Goal: Task Accomplishment & Management: Manage account settings

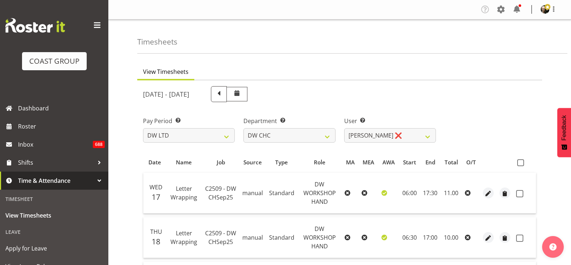
select select "8"
select select "28"
click at [428, 138] on select "[PERSON_NAME]-[PERSON_NAME] ❌ [PERSON_NAME] ❌ [PERSON_NAME] ❌ [PERSON_NAME] O'[…" at bounding box center [390, 135] width 92 height 14
select select "3822"
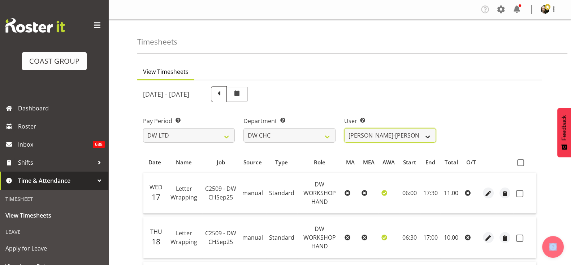
click at [344, 128] on select "[PERSON_NAME]-[PERSON_NAME] ❌ [PERSON_NAME] ❌ [PERSON_NAME] ❌ [PERSON_NAME] O'[…" at bounding box center [390, 135] width 92 height 14
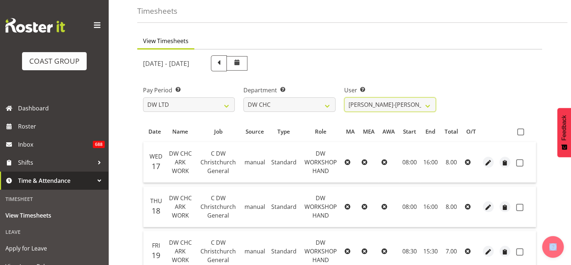
scroll to position [30, 0]
click at [521, 129] on span at bounding box center [521, 132] width 7 height 7
click at [521, 130] on input "checkbox" at bounding box center [520, 132] width 5 height 5
checkbox input "true"
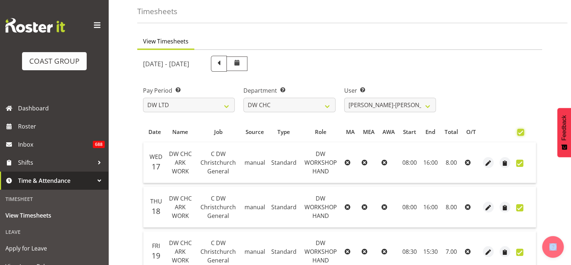
checkbox input "true"
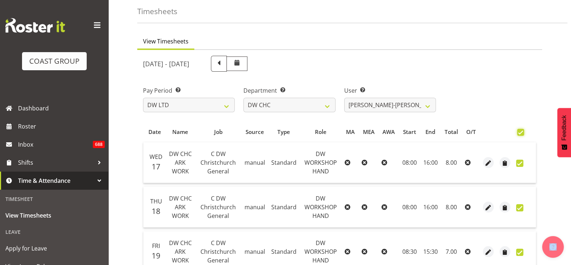
checkbox input "true"
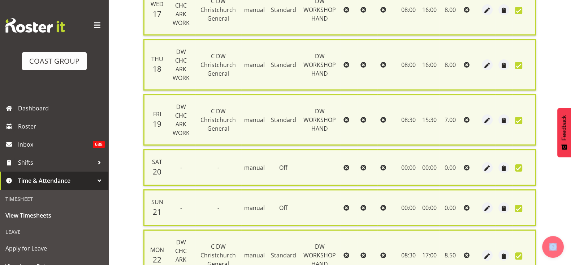
scroll to position [271, 0]
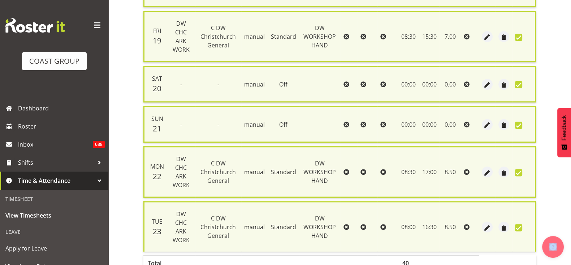
checkbox input "false"
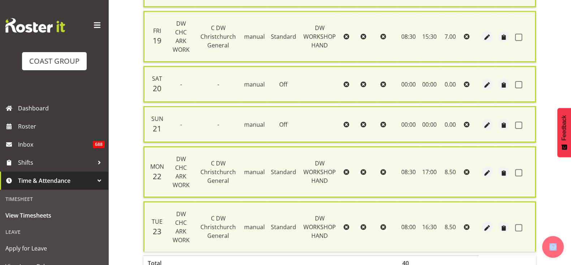
checkbox input "false"
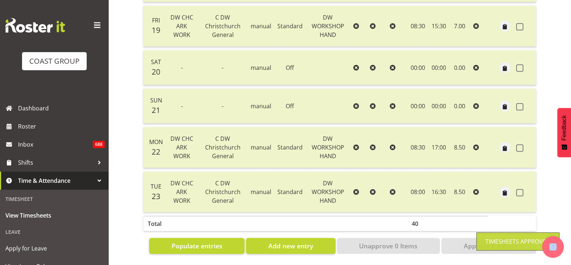
scroll to position [0, 0]
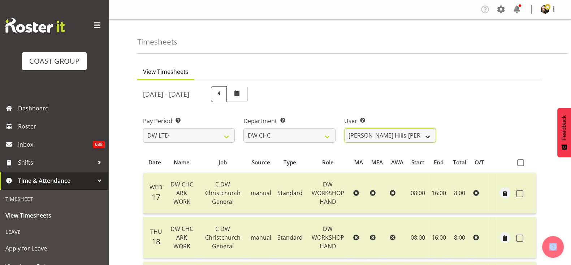
click at [429, 138] on select "[PERSON_NAME] Hills-[PERSON_NAME] ✔ [PERSON_NAME] ❌ [PERSON_NAME] ❌ [PERSON_NAM…" at bounding box center [390, 135] width 92 height 14
select select "4936"
click at [344, 128] on select "[PERSON_NAME] Hills-[PERSON_NAME] ✔ [PERSON_NAME] ❌ [PERSON_NAME] ❌ [PERSON_NAM…" at bounding box center [390, 135] width 92 height 14
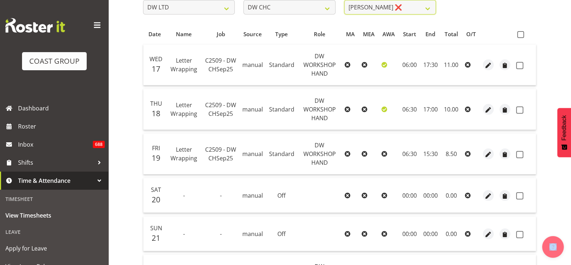
scroll to position [127, 0]
click at [522, 37] on span at bounding box center [521, 35] width 7 height 7
click at [522, 37] on input "checkbox" at bounding box center [520, 35] width 5 height 5
checkbox input "true"
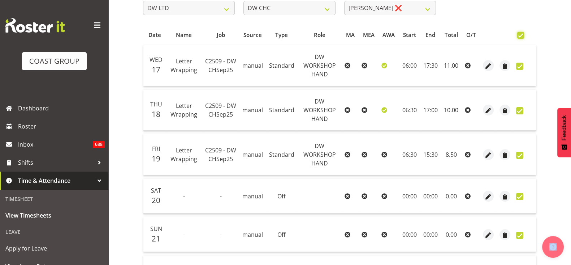
checkbox input "true"
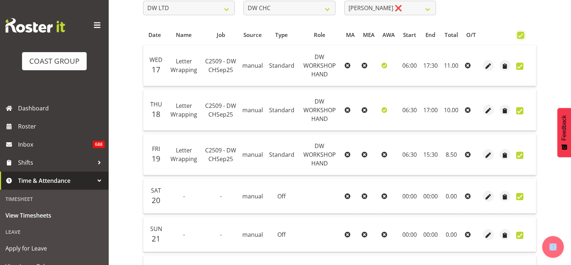
checkbox input "true"
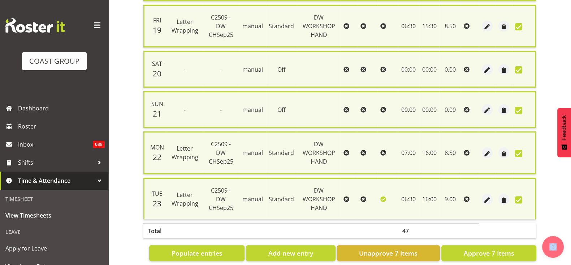
scroll to position [271, 0]
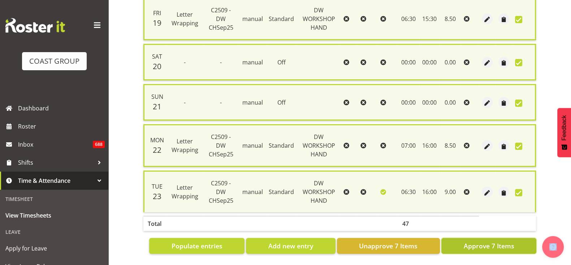
click at [500, 241] on span "Approve 7 Items" at bounding box center [489, 245] width 51 height 9
checkbox input "false"
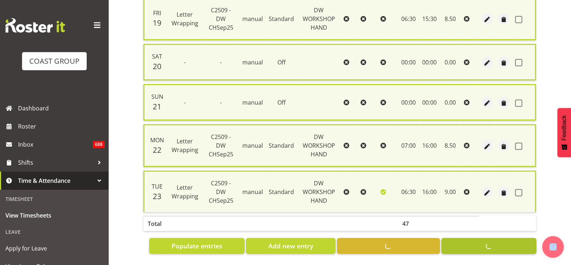
checkbox input "false"
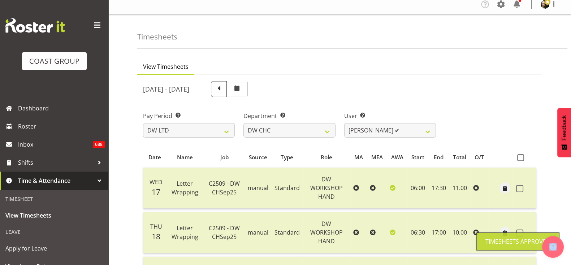
scroll to position [0, 0]
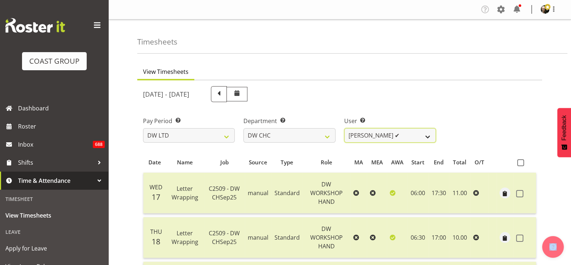
click at [427, 140] on select "[PERSON_NAME] Hills-[PERSON_NAME] ✔ [PERSON_NAME] ✔ [PERSON_NAME] ❌ [PERSON_NAM…" at bounding box center [390, 135] width 92 height 14
select select "1167"
click at [344, 128] on select "[PERSON_NAME] Hills-[PERSON_NAME] ✔ [PERSON_NAME] ✔ [PERSON_NAME] ❌ [PERSON_NAM…" at bounding box center [390, 135] width 92 height 14
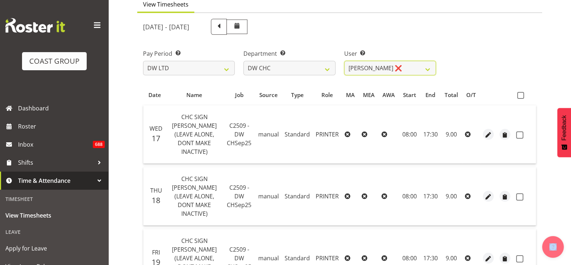
scroll to position [64, 0]
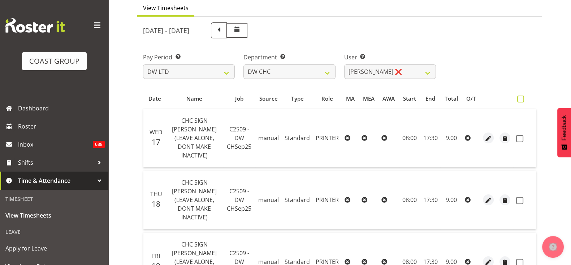
click at [520, 97] on span at bounding box center [521, 98] width 7 height 7
click at [520, 97] on input "checkbox" at bounding box center [520, 98] width 5 height 5
checkbox input "true"
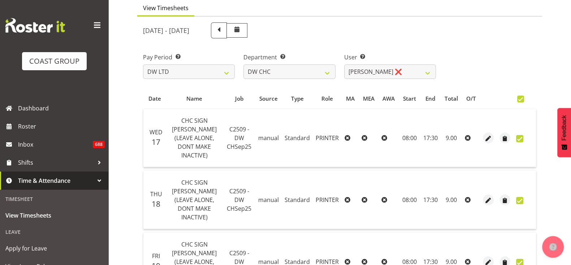
checkbox input "true"
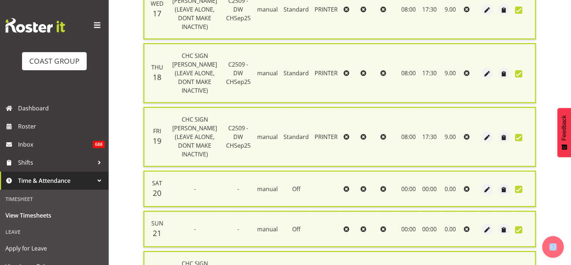
scroll to position [315, 0]
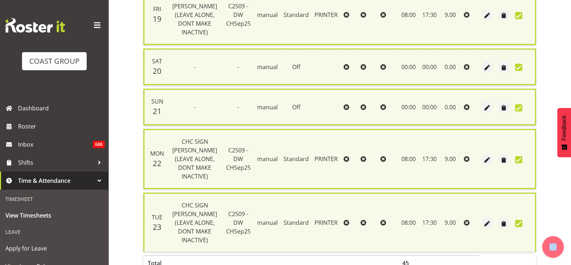
checkbox input "false"
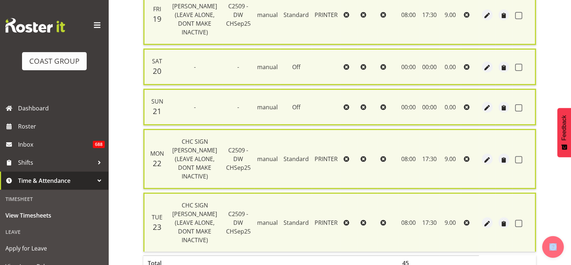
checkbox input "false"
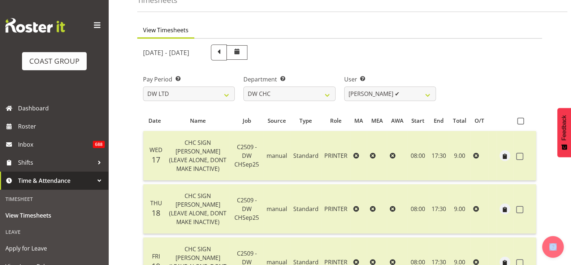
scroll to position [0, 0]
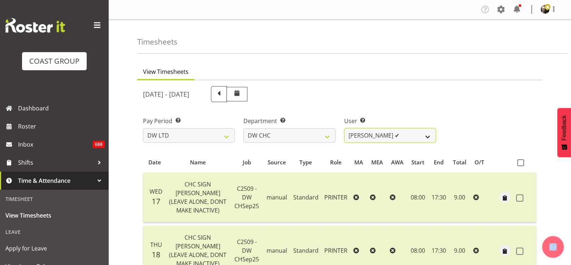
click at [429, 135] on select "[PERSON_NAME] Hills-[PERSON_NAME] ✔ [PERSON_NAME] ✔ [PERSON_NAME] ✔ [PERSON_NAM…" at bounding box center [390, 135] width 92 height 14
select select "11178"
click at [344, 128] on select "[PERSON_NAME] Hills-[PERSON_NAME] ✔ [PERSON_NAME] ✔ [PERSON_NAME] ✔ [PERSON_NAM…" at bounding box center [390, 135] width 92 height 14
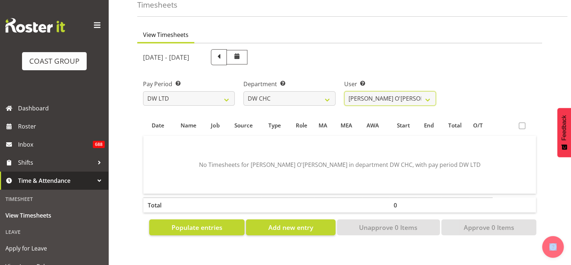
scroll to position [38, 0]
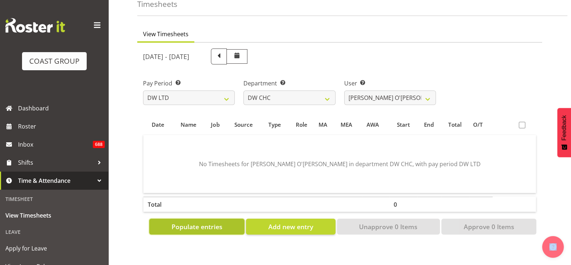
click at [191, 225] on span "Populate entries" at bounding box center [197, 226] width 51 height 9
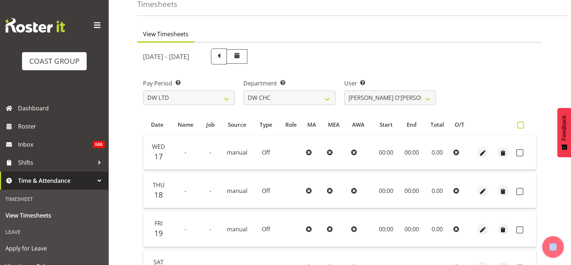
click at [522, 124] on span at bounding box center [521, 124] width 7 height 7
click at [522, 124] on input "checkbox" at bounding box center [520, 125] width 5 height 5
checkbox input "true"
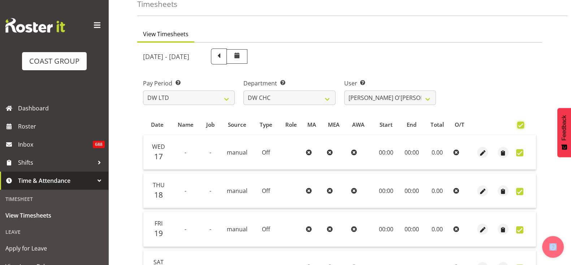
checkbox input "true"
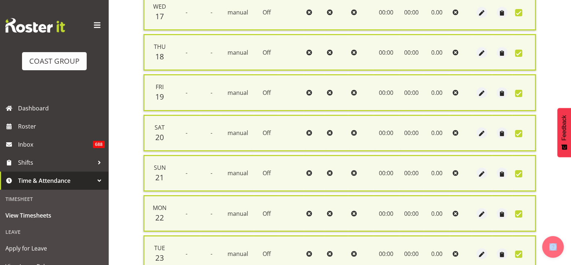
scroll to position [241, 0]
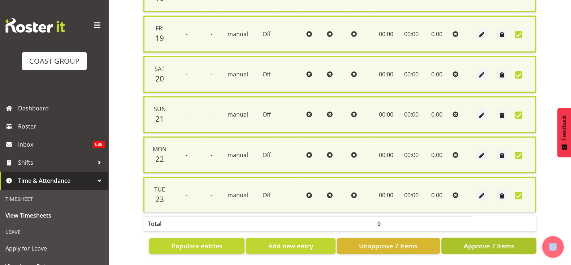
click at [505, 241] on span "Approve 7 Items" at bounding box center [489, 245] width 51 height 9
checkbox input "false"
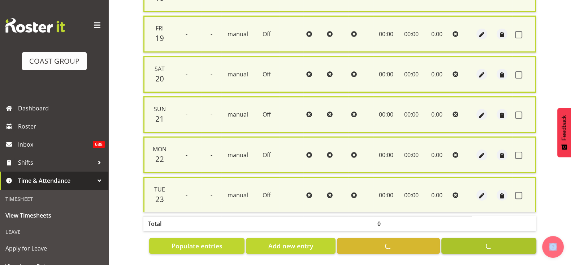
checkbox input "false"
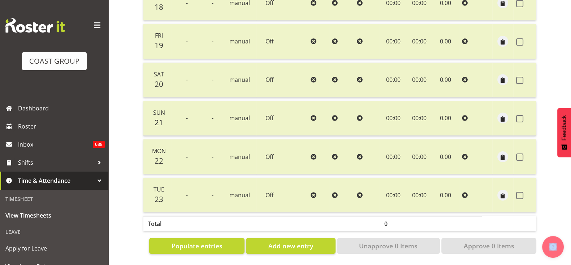
scroll to position [0, 0]
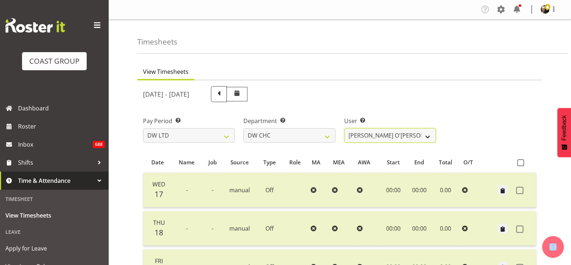
click at [428, 140] on select "[PERSON_NAME] Hills-[PERSON_NAME] ✔ [PERSON_NAME] ✔ [PERSON_NAME] ✔ [PERSON_NAM…" at bounding box center [390, 135] width 92 height 14
select select "10862"
click at [344, 128] on select "[PERSON_NAME] Hills-[PERSON_NAME] ✔ [PERSON_NAME] ✔ [PERSON_NAME] ✔ [PERSON_NAM…" at bounding box center [390, 135] width 92 height 14
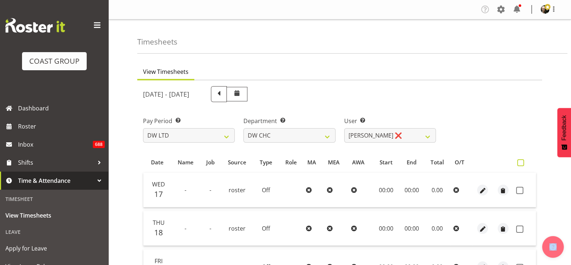
click at [524, 163] on span at bounding box center [521, 162] width 7 height 7
click at [522, 163] on input "checkbox" at bounding box center [520, 162] width 5 height 5
checkbox input "true"
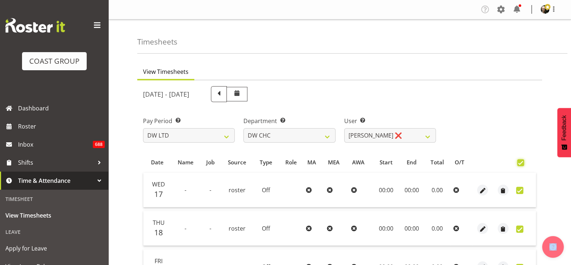
checkbox input "true"
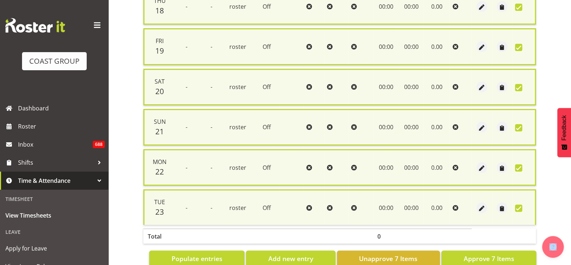
scroll to position [241, 0]
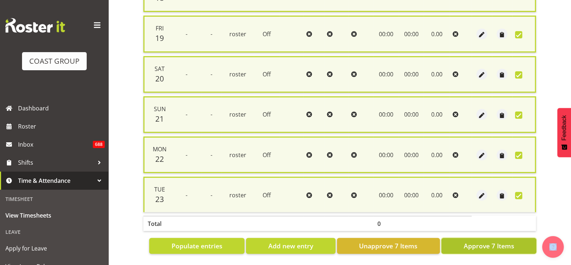
click at [473, 242] on span "Approve 7 Items" at bounding box center [489, 245] width 51 height 9
checkbox input "false"
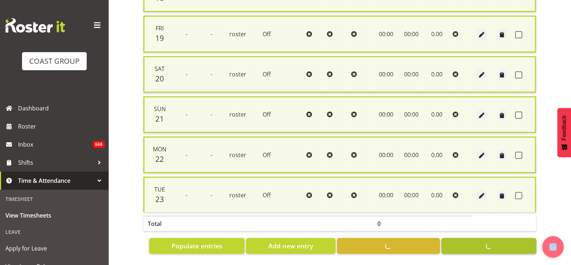
checkbox input "false"
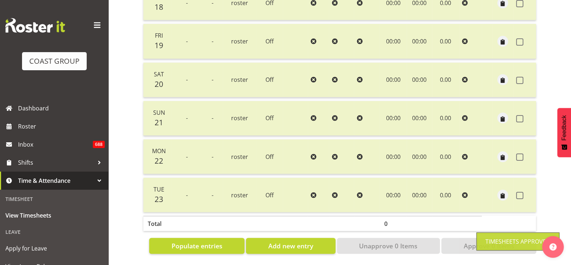
drag, startPoint x: 571, startPoint y: 198, endPoint x: 574, endPoint y: 13, distance: 184.3
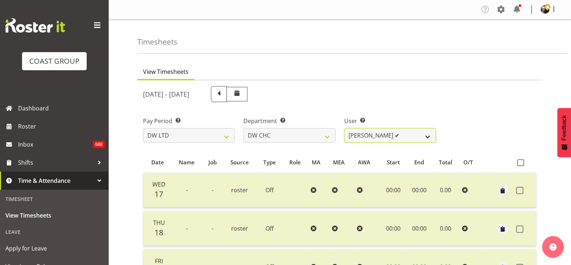
click at [426, 135] on select "[PERSON_NAME] Hills-[PERSON_NAME] ✔ [PERSON_NAME] ✔ [PERSON_NAME] ✔ [PERSON_NAM…" at bounding box center [390, 135] width 92 height 14
select select "1178"
click at [344, 128] on select "[PERSON_NAME] Hills-[PERSON_NAME] ✔ [PERSON_NAME] ✔ [PERSON_NAME] ✔ [PERSON_NAM…" at bounding box center [390, 135] width 92 height 14
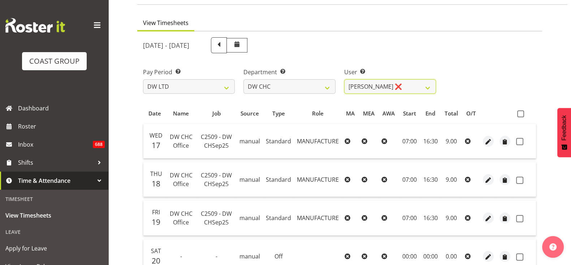
scroll to position [43, 0]
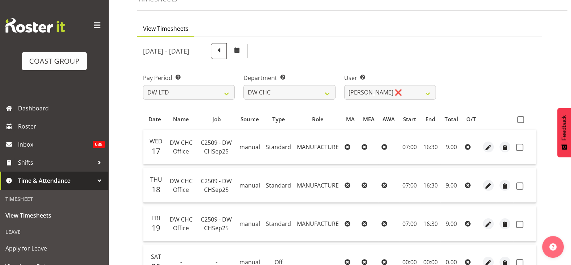
click at [521, 124] on th at bounding box center [525, 119] width 23 height 14
click at [521, 120] on span at bounding box center [521, 119] width 7 height 7
click at [521, 120] on input "checkbox" at bounding box center [520, 119] width 5 height 5
checkbox input "true"
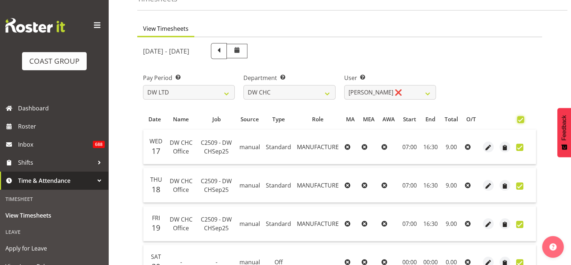
checkbox input "true"
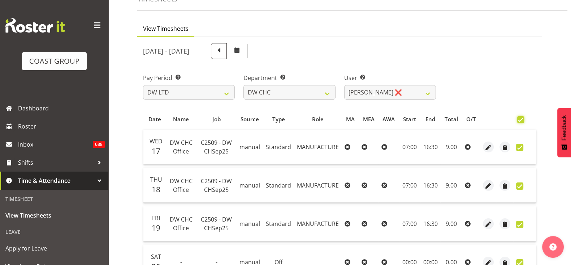
checkbox input "true"
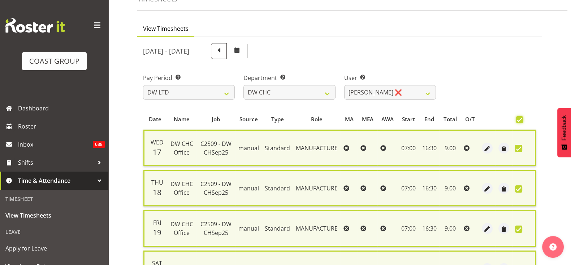
scroll to position [241, 0]
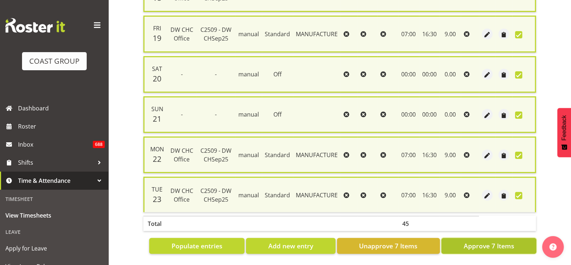
click at [511, 241] on span "Approve 7 Items" at bounding box center [489, 245] width 51 height 9
checkbox input "false"
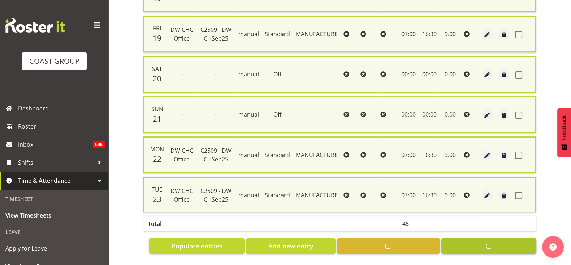
checkbox input "false"
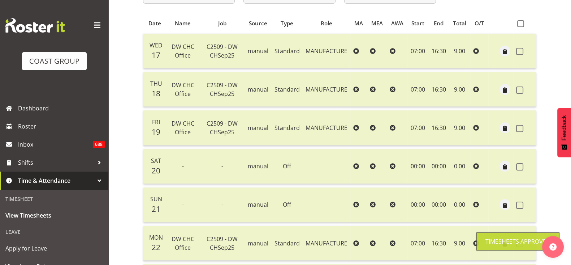
scroll to position [0, 0]
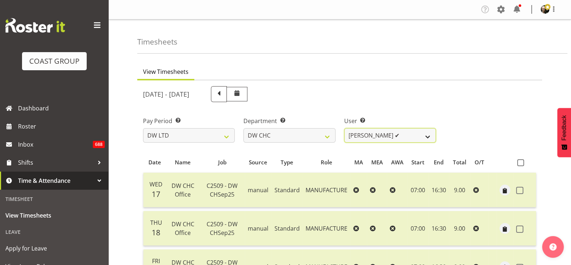
click at [428, 138] on select "[PERSON_NAME] Hills-[PERSON_NAME] ✔ [PERSON_NAME] ✔ [PERSON_NAME] ✔ [PERSON_NAM…" at bounding box center [390, 135] width 92 height 14
select select "3937"
click at [344, 128] on select "[PERSON_NAME] Hills-[PERSON_NAME] ✔ [PERSON_NAME] ✔ [PERSON_NAME] ✔ [PERSON_NAM…" at bounding box center [390, 135] width 92 height 14
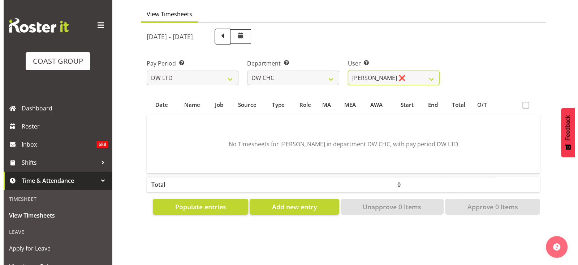
scroll to position [58, 0]
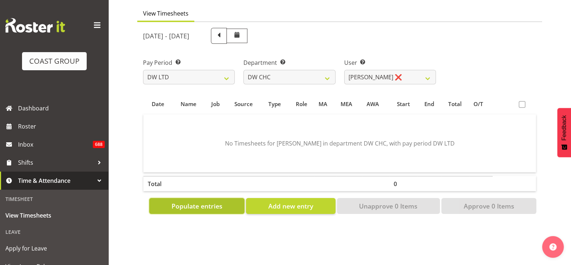
click at [201, 203] on span "Populate entries" at bounding box center [197, 205] width 51 height 9
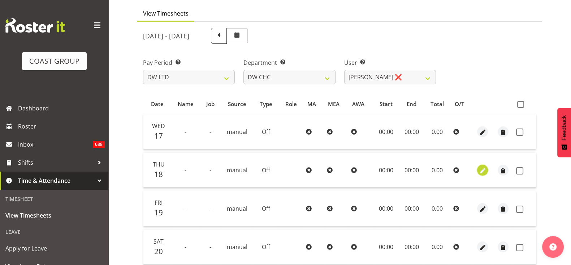
click at [484, 172] on span "button" at bounding box center [483, 170] width 8 height 8
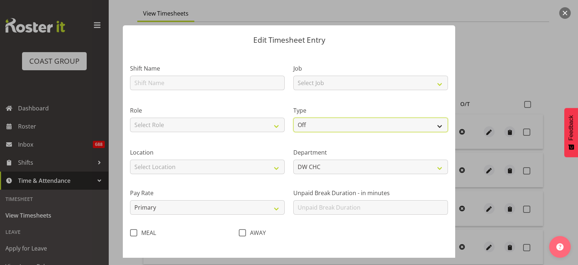
click at [430, 128] on select "Off Standard Public Holiday Public Holiday (Worked) Day In Lieu Annual Leave Si…" at bounding box center [370, 124] width 155 height 14
select select "Standard"
click at [293, 117] on select "Off Standard Public Holiday Public Holiday (Worked) Day In Lieu Annual Leave Si…" at bounding box center [370, 124] width 155 height 14
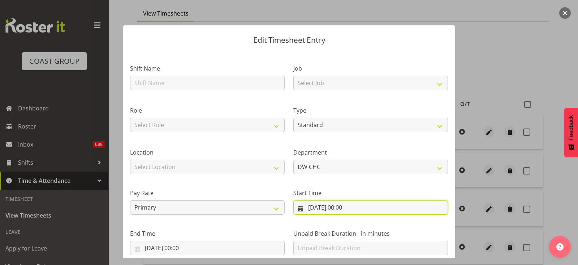
click at [416, 207] on input "[DATE] 00:00" at bounding box center [370, 207] width 155 height 14
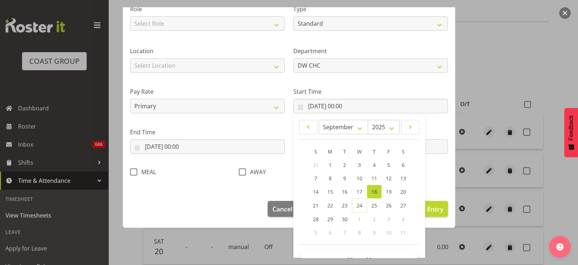
scroll to position [122, 0]
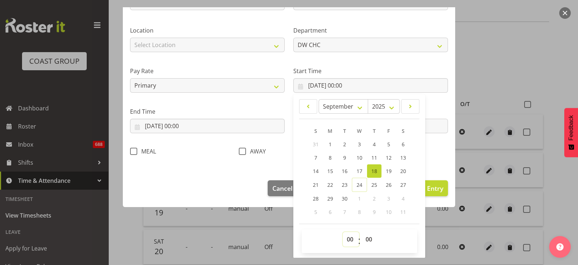
click at [347, 239] on select "00 01 02 03 04 05 06 07 08 09 10 11 12 13 14 15 16 17 18 19 20 21 22 23" at bounding box center [351, 239] width 16 height 14
select select "9"
click at [343, 232] on select "00 01 02 03 04 05 06 07 08 09 10 11 12 13 14 15 16 17 18 19 20 21 22 23" at bounding box center [351, 239] width 16 height 14
type input "[DATE] 09:00"
click at [439, 160] on div "Shift Name Job Select Job 1 Carlton Events 1 [PERSON_NAME][GEOGRAPHIC_DATA] 1 […" at bounding box center [289, 46] width 327 height 229
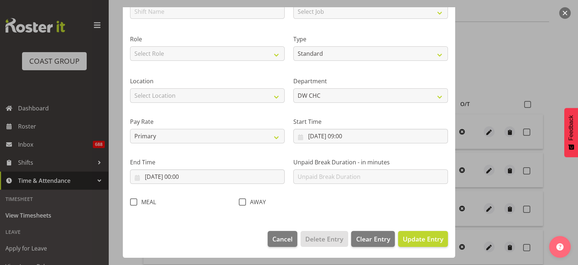
scroll to position [71, 0]
click at [211, 176] on input "[DATE] 00:00" at bounding box center [207, 176] width 155 height 14
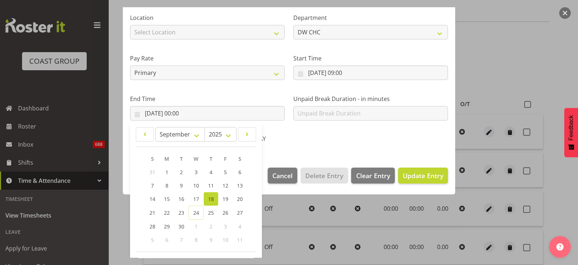
scroll to position [162, 0]
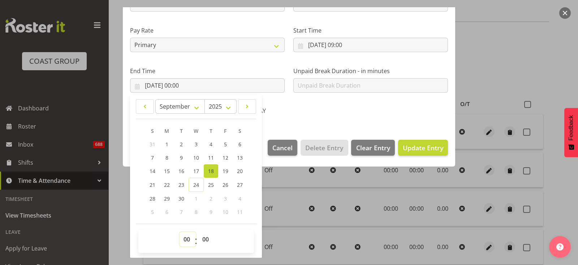
click at [187, 236] on select "00 01 02 03 04 05 06 07 08 09 10 11 12 13 14 15 16 17 18 19 20 21 22 23" at bounding box center [188, 239] width 16 height 14
select select "14"
click at [180, 232] on select "00 01 02 03 04 05 06 07 08 09 10 11 12 13 14 15 16 17 18 19 20 21 22 23" at bounding box center [188, 239] width 16 height 14
type input "[DATE] 14:00"
click at [209, 243] on select "00 01 02 03 04 05 06 07 08 09 10 11 12 13 14 15 16 17 18 19 20 21 22 23 24 25 2…" at bounding box center [206, 239] width 16 height 14
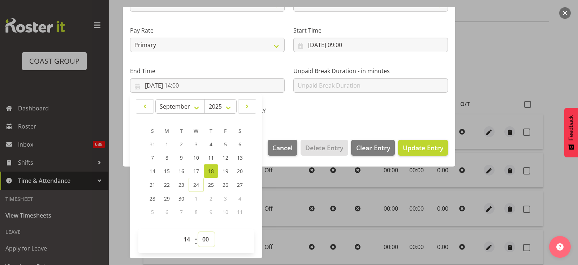
select select "31"
click at [198, 232] on select "00 01 02 03 04 05 06 07 08 09 10 11 12 13 14 15 16 17 18 19 20 21 22 23 24 25 2…" at bounding box center [206, 239] width 16 height 14
type input "[DATE] 14:31"
click at [207, 223] on footer "00 01 02 03 04 05 06 07 08 09 10 11 12 13 14 15 16 17 18 19 20 21 22 23 : 00 01…" at bounding box center [196, 237] width 120 height 29
click at [207, 236] on select "00 01 02 03 04 05 06 07 08 09 10 11 12 13 14 15 16 17 18 19 20 21 22 23 24 25 2…" at bounding box center [206, 239] width 16 height 14
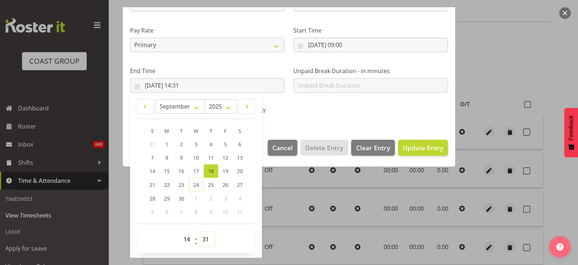
select select "30"
click at [198, 232] on select "00 01 02 03 04 05 06 07 08 09 10 11 12 13 14 15 16 17 18 19 20 21 22 23 24 25 2…" at bounding box center [206, 239] width 16 height 14
type input "[DATE] 14:30"
click at [414, 149] on span "Update Entry" at bounding box center [423, 147] width 40 height 9
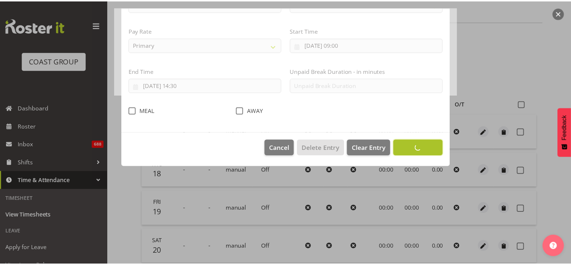
scroll to position [71, 0]
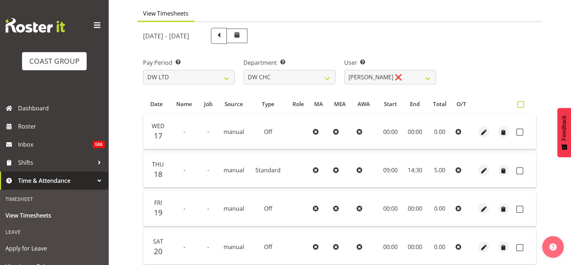
click at [522, 101] on span at bounding box center [521, 104] width 7 height 7
click at [522, 102] on input "checkbox" at bounding box center [520, 104] width 5 height 5
checkbox input "true"
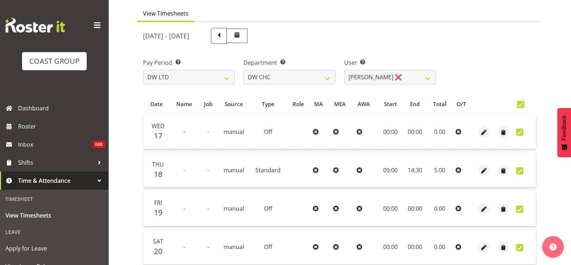
checkbox input "true"
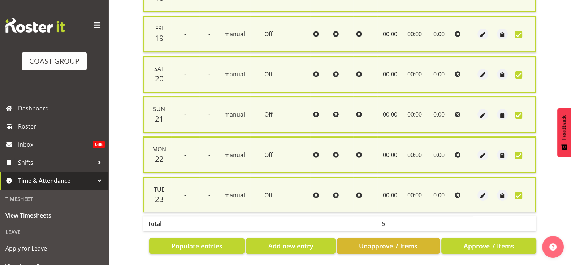
scroll to position [241, 0]
click at [492, 241] on span "Approve 7 Items" at bounding box center [489, 245] width 51 height 9
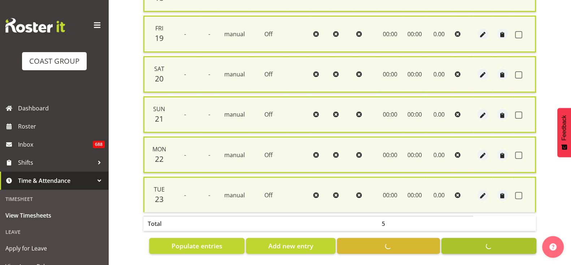
checkbox input "false"
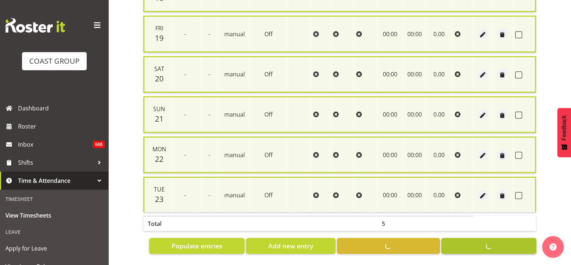
checkbox input "false"
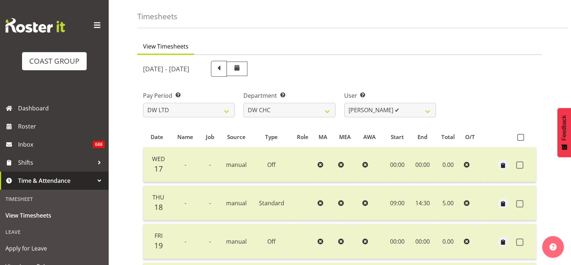
scroll to position [0, 0]
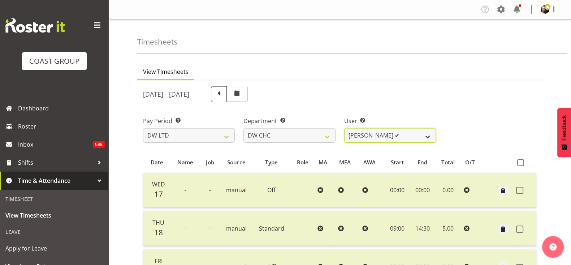
click at [432, 133] on select "[PERSON_NAME] Hills-[PERSON_NAME] ✔ [PERSON_NAME] ✔ [PERSON_NAME] ✔ [PERSON_NAM…" at bounding box center [390, 135] width 92 height 14
select select "3865"
click at [344, 128] on select "[PERSON_NAME] Hills-[PERSON_NAME] ✔ [PERSON_NAME] ✔ [PERSON_NAME] ✔ [PERSON_NAM…" at bounding box center [390, 135] width 92 height 14
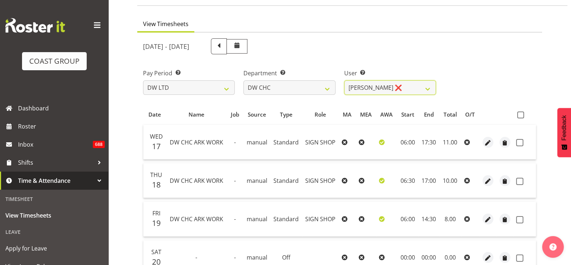
scroll to position [43, 0]
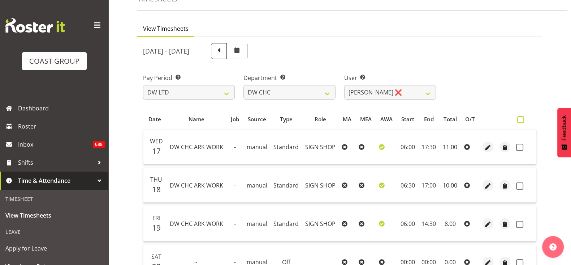
click at [522, 119] on span at bounding box center [521, 119] width 7 height 7
click at [522, 119] on input "checkbox" at bounding box center [520, 119] width 5 height 5
checkbox input "true"
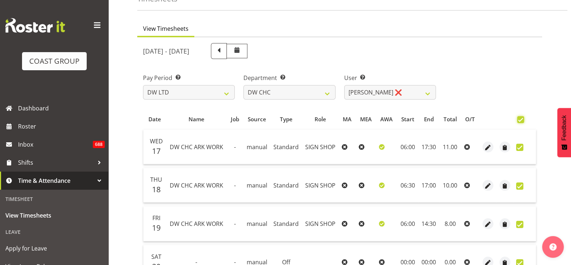
checkbox input "true"
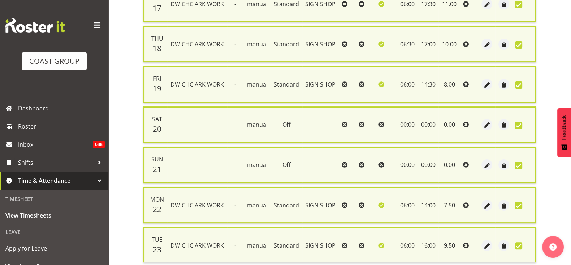
scroll to position [241, 0]
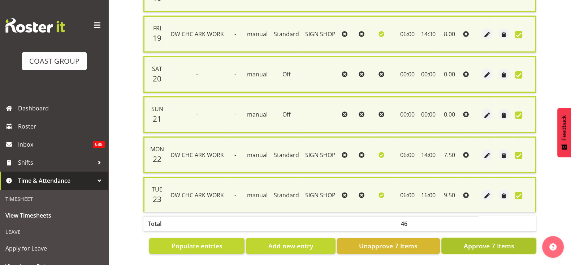
click at [499, 241] on span "Approve 7 Items" at bounding box center [489, 245] width 51 height 9
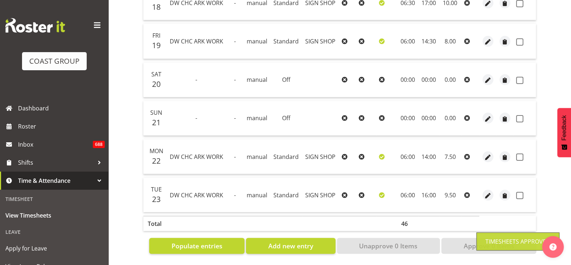
checkbox input "false"
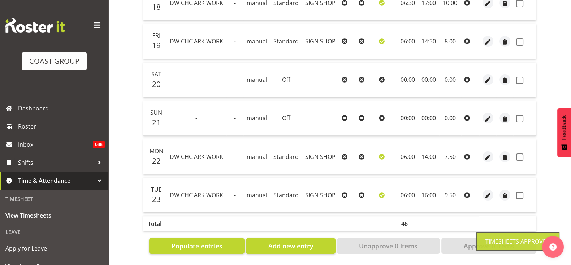
checkbox input "false"
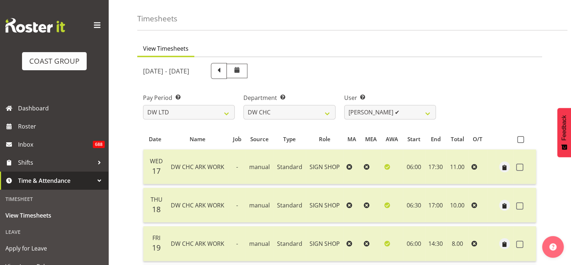
scroll to position [0, 0]
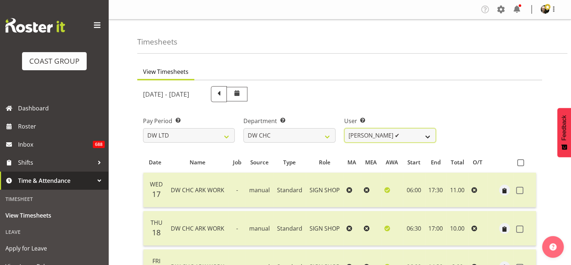
click at [430, 134] on select "[PERSON_NAME] Hills-[PERSON_NAME] ✔ [PERSON_NAME] ✔ [PERSON_NAME] ✔ [PERSON_NAM…" at bounding box center [390, 135] width 92 height 14
select select "1173"
click at [344, 128] on select "[PERSON_NAME] Hills-[PERSON_NAME] ✔ [PERSON_NAME] ✔ [PERSON_NAME] ✔ [PERSON_NAM…" at bounding box center [390, 135] width 92 height 14
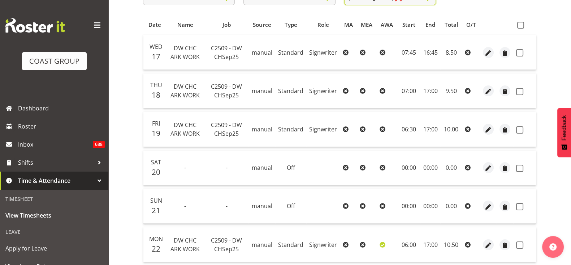
scroll to position [137, 0]
click at [522, 26] on span at bounding box center [521, 25] width 7 height 7
click at [522, 26] on input "checkbox" at bounding box center [520, 25] width 5 height 5
checkbox input "true"
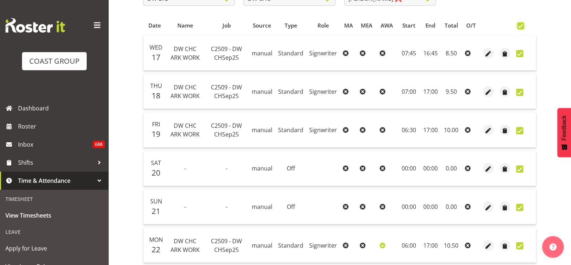
checkbox input "true"
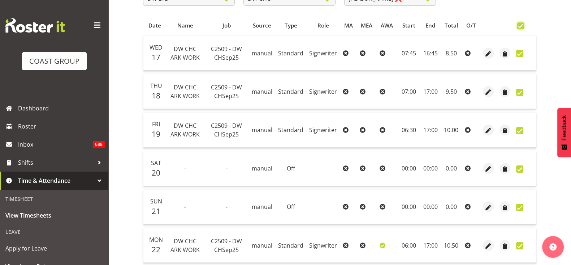
checkbox input "true"
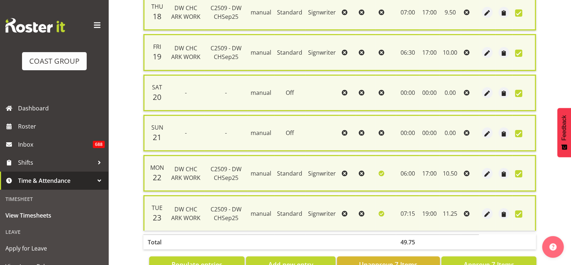
scroll to position [241, 0]
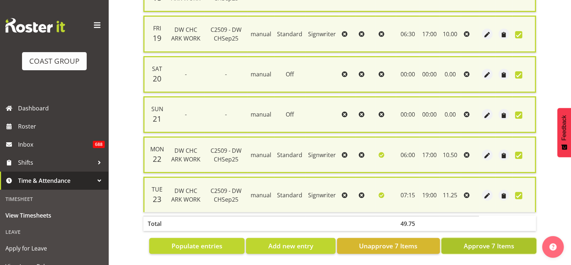
click at [497, 241] on span "Approve 7 Items" at bounding box center [489, 245] width 51 height 9
checkbox input "false"
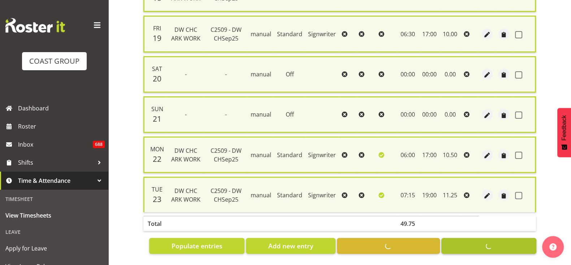
checkbox input "false"
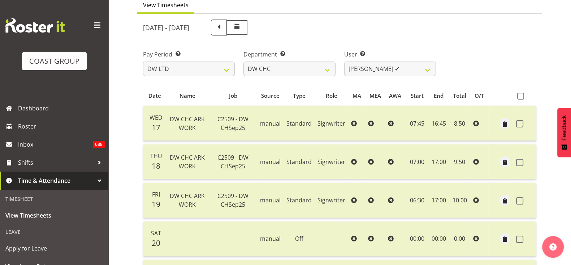
scroll to position [38, 0]
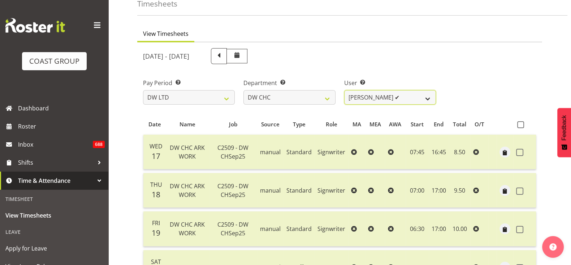
click at [426, 99] on select "[PERSON_NAME] Hills-[PERSON_NAME] ✔ [PERSON_NAME] ✔ [PERSON_NAME] ✔ [PERSON_NAM…" at bounding box center [390, 97] width 92 height 14
select select "9900"
click at [344, 90] on select "[PERSON_NAME] Hills-[PERSON_NAME] ✔ [PERSON_NAME] ✔ [PERSON_NAME] ✔ [PERSON_NAM…" at bounding box center [390, 97] width 92 height 14
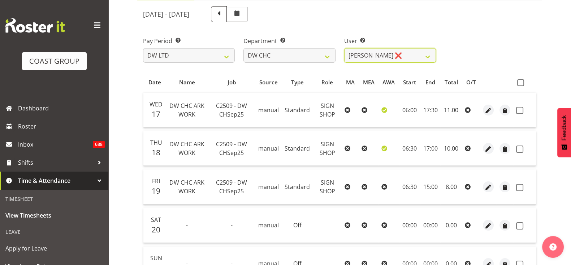
scroll to position [55, 0]
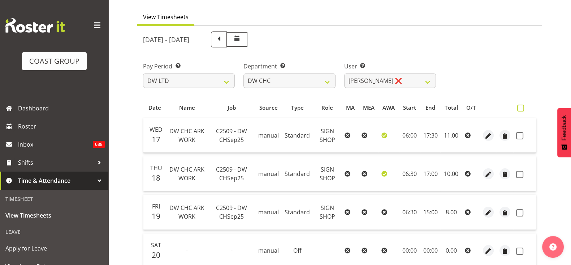
click at [519, 108] on span at bounding box center [521, 107] width 7 height 7
click at [519, 108] on input "checkbox" at bounding box center [520, 108] width 5 height 5
checkbox input "true"
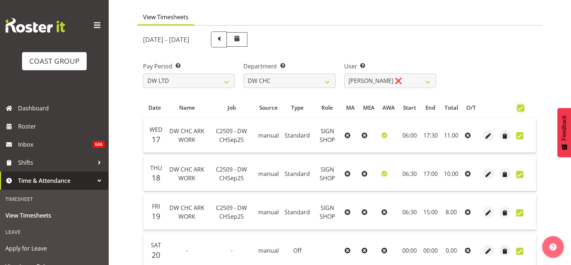
checkbox input "true"
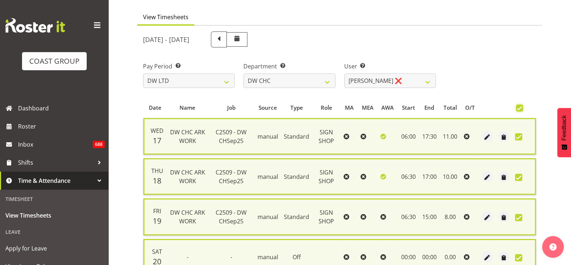
scroll to position [241, 0]
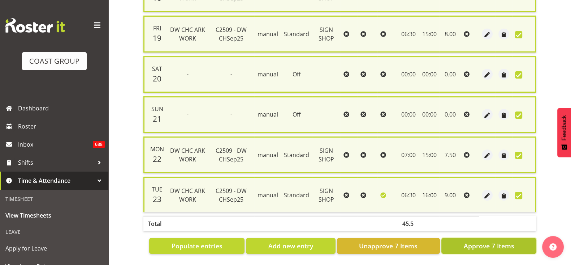
click at [495, 241] on span "Approve 7 Items" at bounding box center [489, 245] width 51 height 9
checkbox input "false"
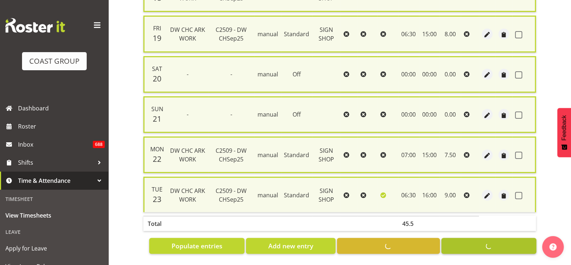
checkbox input "false"
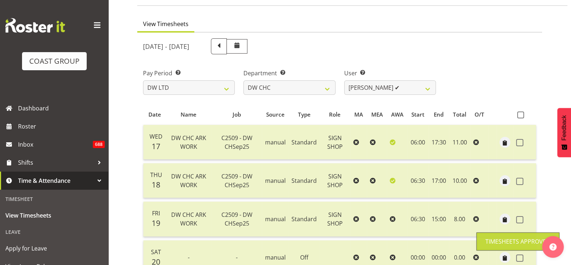
scroll to position [36, 0]
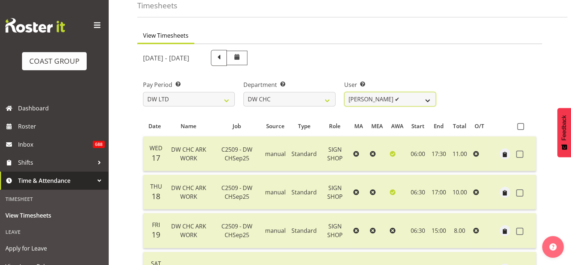
click at [434, 95] on select "[PERSON_NAME] Hills-[PERSON_NAME] ✔ [PERSON_NAME] ✔ [PERSON_NAME] ✔ [PERSON_NAM…" at bounding box center [390, 99] width 92 height 14
select select "10060"
click at [344, 92] on select "[PERSON_NAME] Hills-[PERSON_NAME] ✔ [PERSON_NAME] ✔ [PERSON_NAME] ✔ [PERSON_NAM…" at bounding box center [390, 99] width 92 height 14
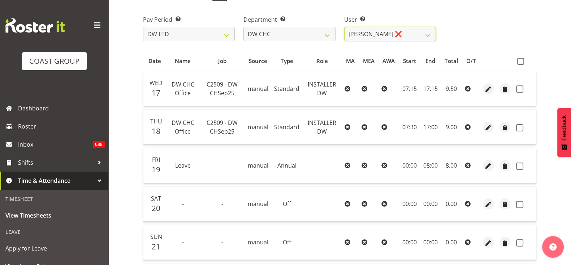
scroll to position [99, 0]
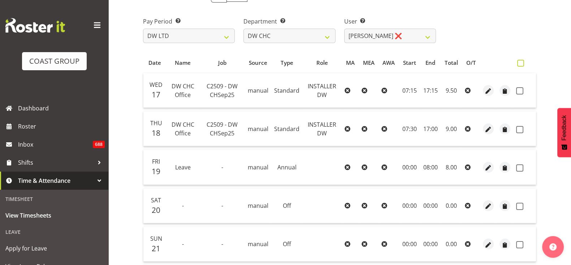
click at [524, 60] on label at bounding box center [523, 63] width 10 height 7
click at [522, 61] on input "checkbox" at bounding box center [520, 63] width 5 height 5
checkbox input "true"
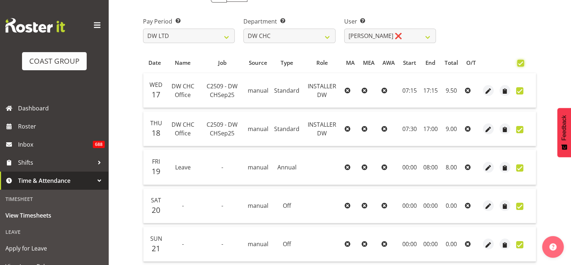
checkbox input "true"
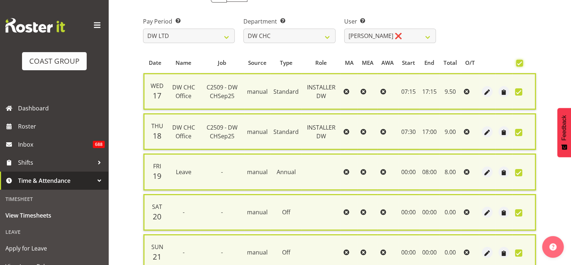
scroll to position [241, 0]
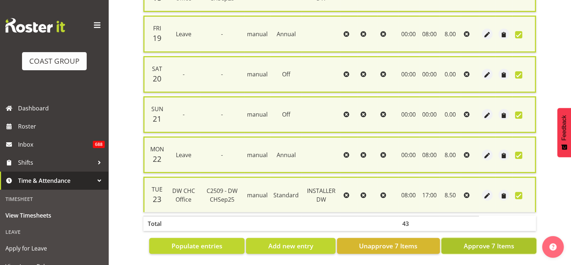
click at [491, 243] on span "Approve 7 Items" at bounding box center [489, 245] width 51 height 9
checkbox input "false"
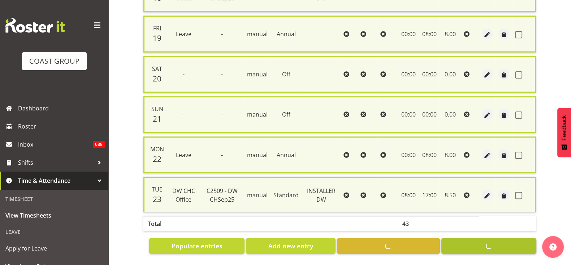
checkbox input "false"
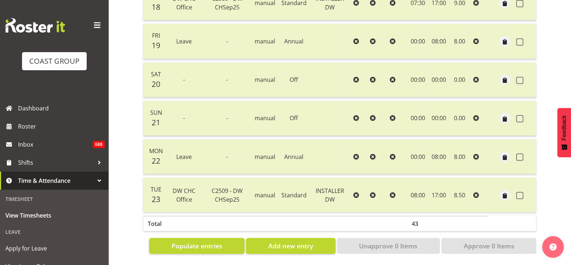
scroll to position [0, 0]
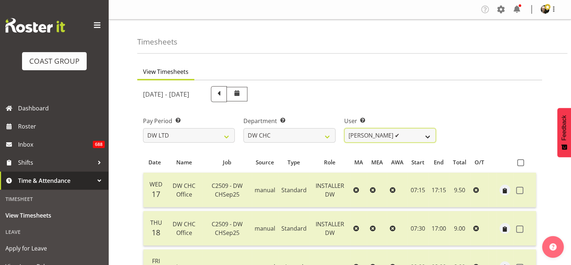
click at [423, 138] on select "[PERSON_NAME] Hills-[PERSON_NAME] ✔ [PERSON_NAME] ✔ [PERSON_NAME] ✔ [PERSON_NAM…" at bounding box center [390, 135] width 92 height 14
click at [344, 128] on select "[PERSON_NAME] Hills-[PERSON_NAME] ✔ [PERSON_NAME] ✔ [PERSON_NAME] ✔ [PERSON_NAM…" at bounding box center [390, 135] width 92 height 14
click at [432, 138] on select "[PERSON_NAME] Hills-[PERSON_NAME] ✔ [PERSON_NAME] ✔ [PERSON_NAME] ✔ [PERSON_NAM…" at bounding box center [390, 135] width 92 height 14
select select "1185"
click at [344, 128] on select "[PERSON_NAME] Hills-[PERSON_NAME] ✔ [PERSON_NAME] ✔ [PERSON_NAME] ✔ [PERSON_NAM…" at bounding box center [390, 135] width 92 height 14
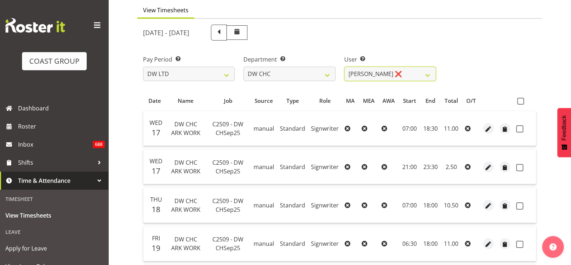
scroll to position [52, 0]
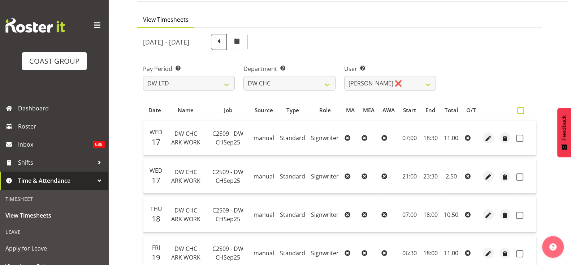
click at [520, 107] on span at bounding box center [521, 110] width 7 height 7
click at [520, 108] on input "checkbox" at bounding box center [520, 110] width 5 height 5
checkbox input "true"
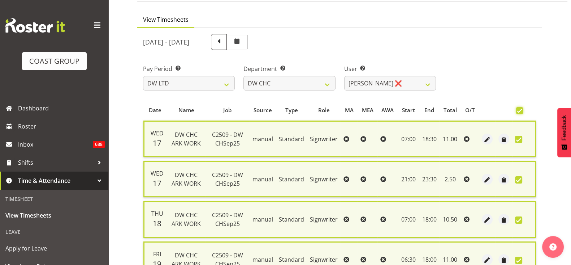
scroll to position [281, 0]
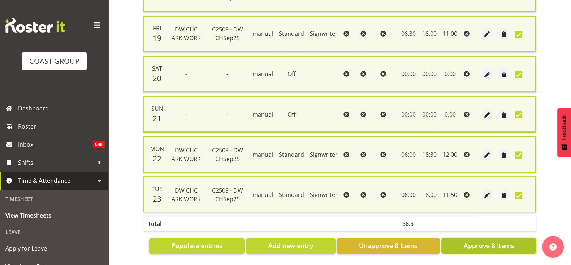
click at [498, 240] on span "Approve 8 Items" at bounding box center [489, 244] width 51 height 9
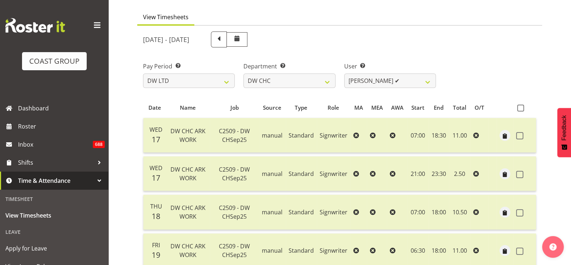
scroll to position [50, 0]
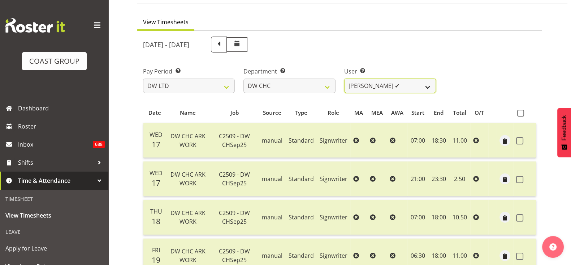
click at [430, 87] on select "[PERSON_NAME] Hills-[PERSON_NAME] ✔ [PERSON_NAME] ✔ [PERSON_NAME] ✔ [PERSON_NAM…" at bounding box center [390, 85] width 92 height 14
click at [344, 78] on select "[PERSON_NAME] Hills-[PERSON_NAME] ✔ [PERSON_NAME] ✔ [PERSON_NAME] ✔ [PERSON_NAM…" at bounding box center [390, 85] width 92 height 14
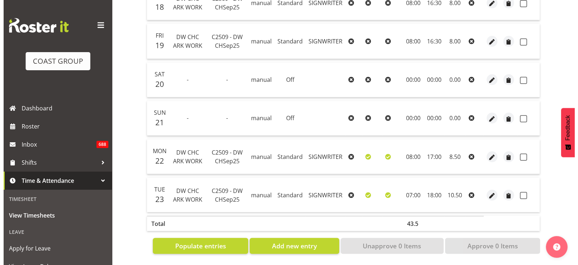
scroll to position [231, 0]
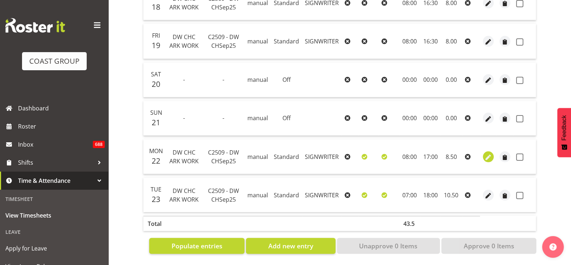
drag, startPoint x: 411, startPoint y: 179, endPoint x: 488, endPoint y: 146, distance: 83.9
click at [488, 146] on tbody "Wed 17 DW CHC ARK WORK C2509 - DW CHSep25 manual Standard SIGNWRITER 08:00 17:0…" at bounding box center [339, 79] width 393 height 265
click at [488, 153] on span "button" at bounding box center [489, 157] width 8 height 8
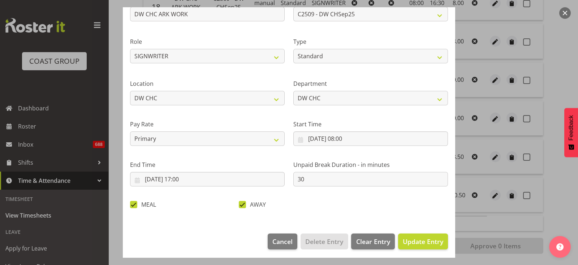
scroll to position [71, 0]
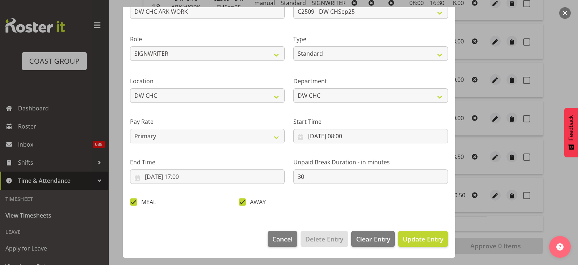
click at [131, 199] on span at bounding box center [133, 201] width 7 height 7
click at [131, 199] on input "MEAL" at bounding box center [132, 201] width 5 height 5
click at [412, 239] on span "Update Entry" at bounding box center [423, 238] width 40 height 9
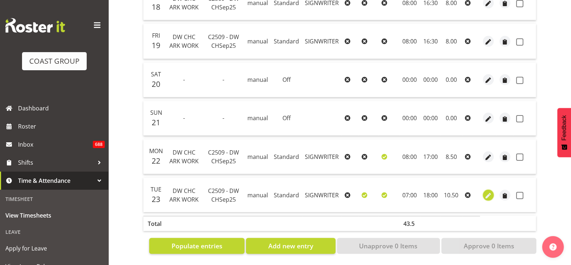
click at [488, 191] on span "button" at bounding box center [489, 195] width 8 height 8
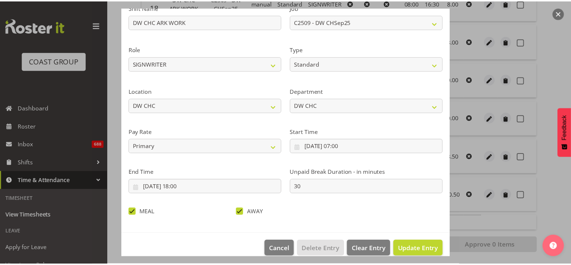
scroll to position [66, 0]
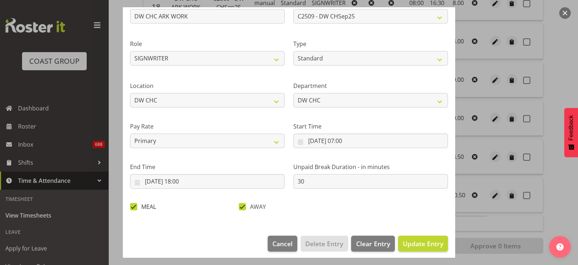
click at [137, 206] on span "MEAL" at bounding box center [146, 206] width 19 height 7
click at [135, 206] on input "MEAL" at bounding box center [132, 206] width 5 height 5
click at [406, 245] on span "Update Entry" at bounding box center [423, 243] width 40 height 9
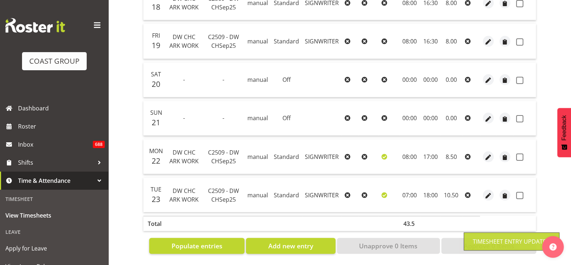
click at [567, 46] on div "View Timesheets [DATE] - [DATE] Pay Period Select which pay period you would li…" at bounding box center [354, 49] width 434 height 431
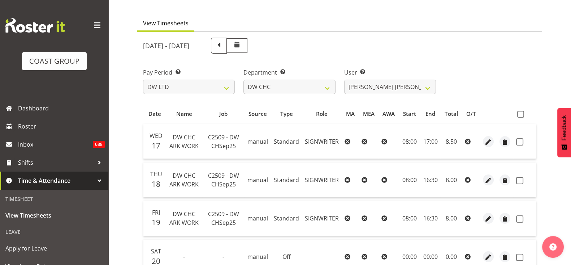
scroll to position [37, 0]
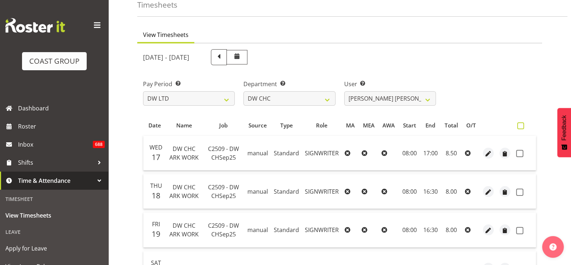
click at [523, 122] on span at bounding box center [521, 125] width 7 height 7
click at [522, 123] on input "checkbox" at bounding box center [520, 125] width 5 height 5
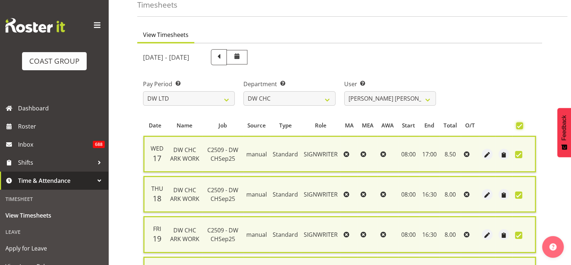
scroll to position [241, 0]
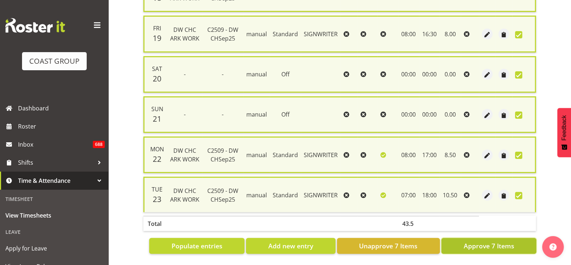
click at [502, 241] on span "Approve 7 Items" at bounding box center [489, 245] width 51 height 9
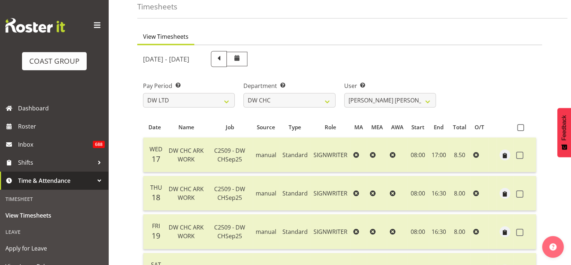
scroll to position [27, 0]
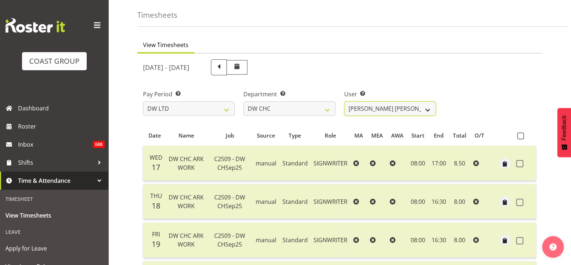
click at [429, 111] on select "[PERSON_NAME] Hills-[PERSON_NAME] ✔ [PERSON_NAME] ✔ [PERSON_NAME] ✔ [PERSON_NAM…" at bounding box center [390, 108] width 92 height 14
click at [344, 101] on select "[PERSON_NAME] Hills-[PERSON_NAME] ✔ [PERSON_NAME] ✔ [PERSON_NAME] ✔ [PERSON_NAM…" at bounding box center [390, 108] width 92 height 14
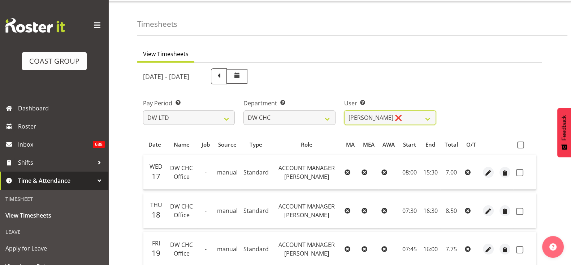
scroll to position [10, 0]
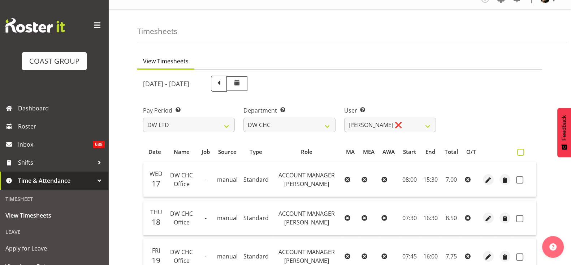
click at [520, 151] on span at bounding box center [521, 152] width 7 height 7
click at [520, 151] on input "checkbox" at bounding box center [520, 152] width 5 height 5
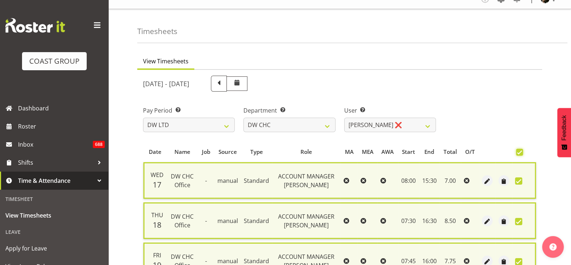
scroll to position [241, 0]
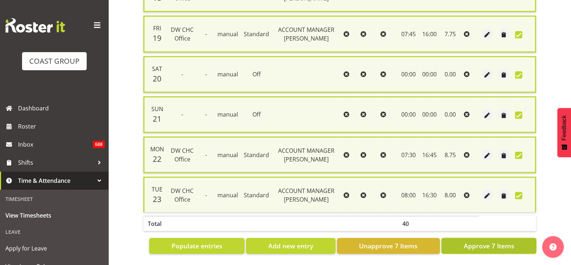
click at [501, 242] on span "Approve 7 Items" at bounding box center [489, 245] width 51 height 9
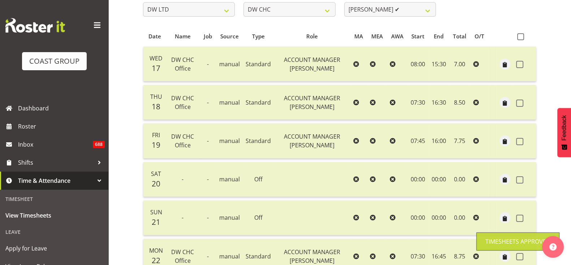
scroll to position [0, 0]
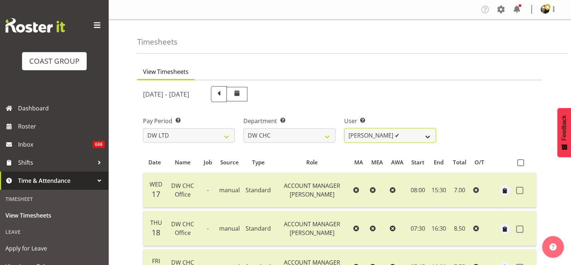
click at [429, 136] on select "[PERSON_NAME] Hills-[PERSON_NAME] ✔ [PERSON_NAME] ✔ [PERSON_NAME] ✔ [PERSON_NAM…" at bounding box center [390, 135] width 92 height 14
click at [344, 128] on select "[PERSON_NAME] Hills-[PERSON_NAME] ✔ [PERSON_NAME] ✔ [PERSON_NAME] ✔ [PERSON_NAM…" at bounding box center [390, 135] width 92 height 14
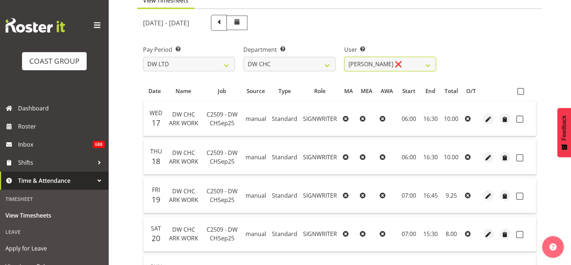
scroll to position [54, 0]
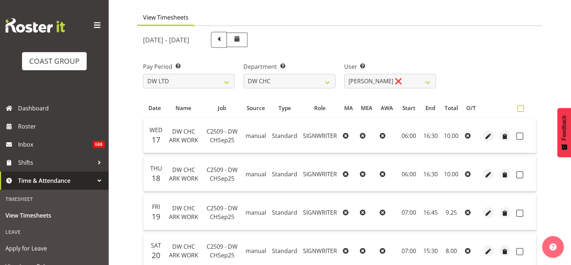
click at [525, 107] on label at bounding box center [523, 108] width 10 height 7
click at [522, 107] on input "checkbox" at bounding box center [520, 108] width 5 height 5
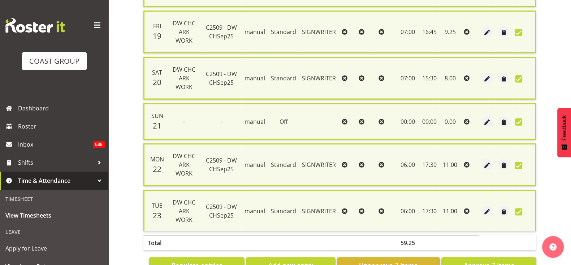
scroll to position [264, 0]
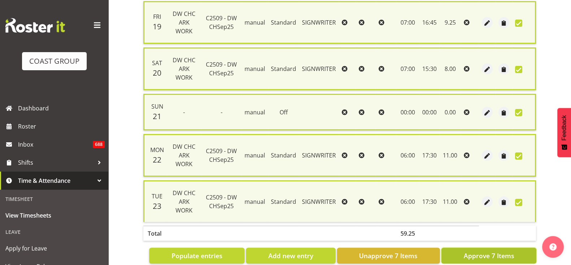
click at [489, 252] on span "Approve 7 Items" at bounding box center [489, 254] width 51 height 9
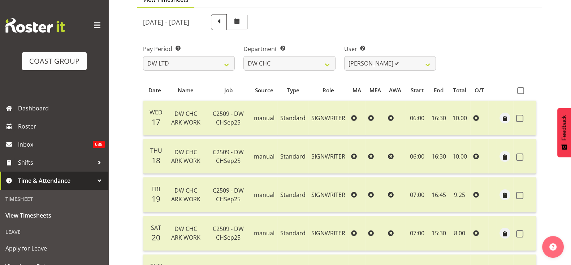
scroll to position [43, 0]
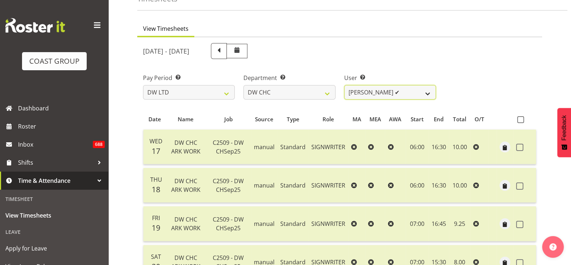
click at [428, 95] on select "[PERSON_NAME] Hills-[PERSON_NAME] ✔ [PERSON_NAME] ✔ [PERSON_NAME] ✔ [PERSON_NAM…" at bounding box center [390, 92] width 92 height 14
click at [344, 85] on select "[PERSON_NAME] Hills-[PERSON_NAME] ✔ [PERSON_NAME] ✔ [PERSON_NAME] ✔ [PERSON_NAM…" at bounding box center [390, 92] width 92 height 14
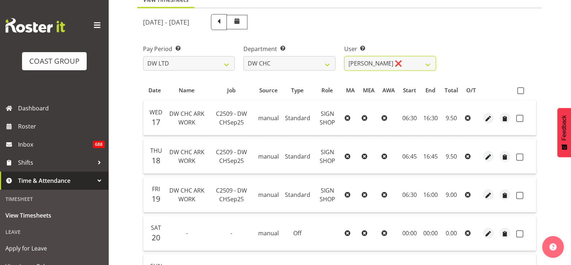
scroll to position [69, 0]
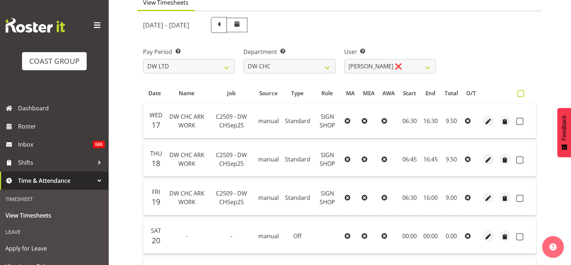
click at [520, 93] on span at bounding box center [521, 93] width 7 height 7
click at [520, 93] on input "checkbox" at bounding box center [520, 93] width 5 height 5
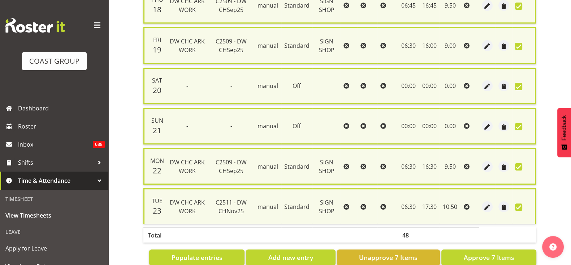
scroll to position [241, 0]
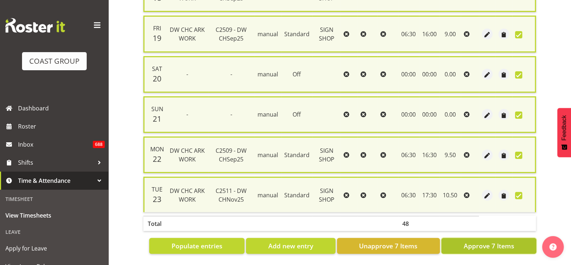
click at [498, 241] on span "Approve 7 Items" at bounding box center [489, 245] width 51 height 9
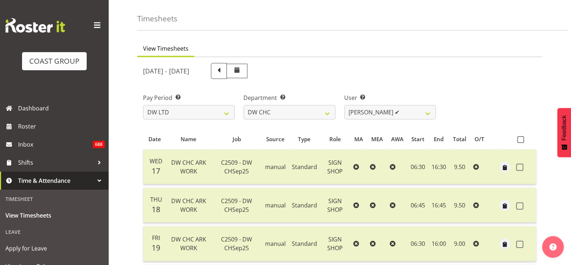
scroll to position [0, 0]
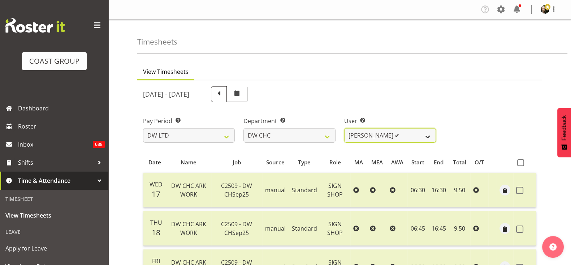
click at [426, 137] on select "[PERSON_NAME] Hills-[PERSON_NAME] ✔ [PERSON_NAME] ✔ [PERSON_NAME] ✔ [PERSON_NAM…" at bounding box center [390, 135] width 92 height 14
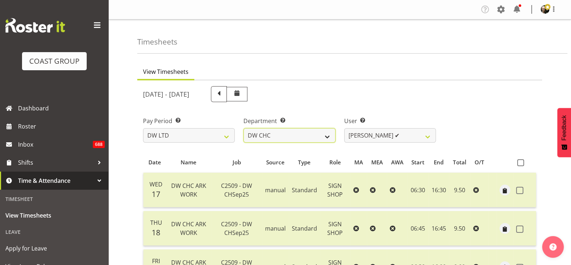
click at [329, 141] on select "[PERSON_NAME] [PERSON_NAME] ACCOUNTS/OFFICE DW CHC DW CHC DESIGN DW CHC PRODUCT…" at bounding box center [290, 135] width 92 height 14
click at [244, 128] on select "[PERSON_NAME] [PERSON_NAME] ACCOUNTS/OFFICE DW CHC DW CHC DESIGN DW CHC PRODUCT…" at bounding box center [290, 135] width 92 height 14
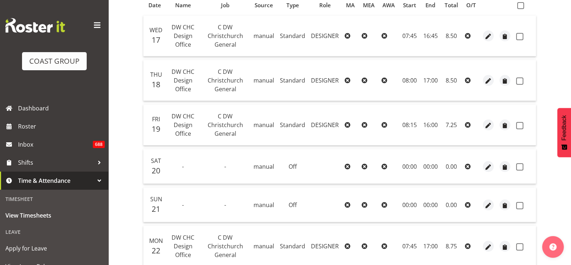
scroll to position [124, 0]
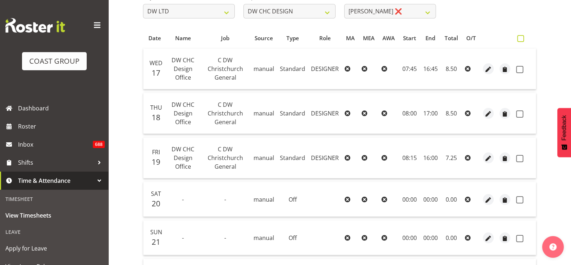
click at [520, 36] on span at bounding box center [521, 38] width 7 height 7
click at [520, 36] on input "checkbox" at bounding box center [520, 38] width 5 height 5
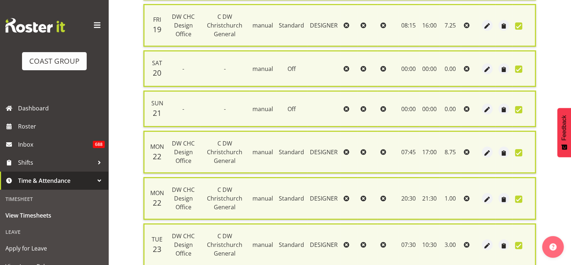
scroll to position [363, 0]
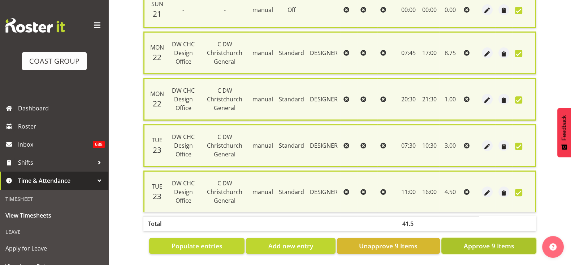
click at [499, 241] on span "Approve 9 Items" at bounding box center [489, 245] width 51 height 9
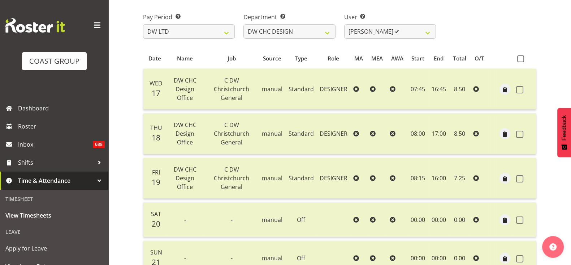
scroll to position [99, 0]
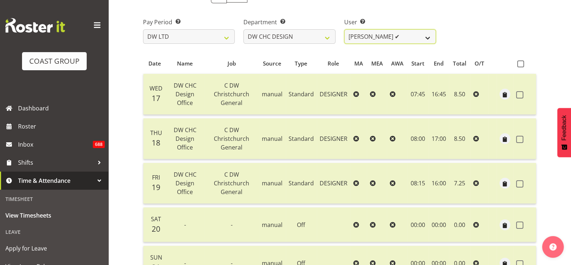
click at [428, 38] on select "[PERSON_NAME] ✔ [PERSON_NAME] ❌ [PERSON_NAME] ❌" at bounding box center [390, 36] width 92 height 14
click at [344, 29] on select "[PERSON_NAME] ✔ [PERSON_NAME] ❌ [PERSON_NAME] ❌" at bounding box center [390, 36] width 92 height 14
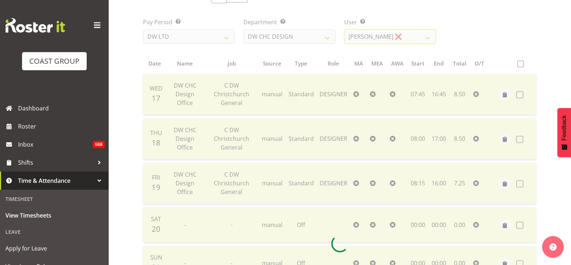
scroll to position [90, 0]
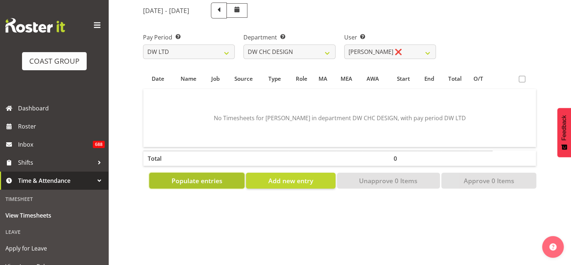
click at [209, 176] on span "Populate entries" at bounding box center [197, 180] width 51 height 9
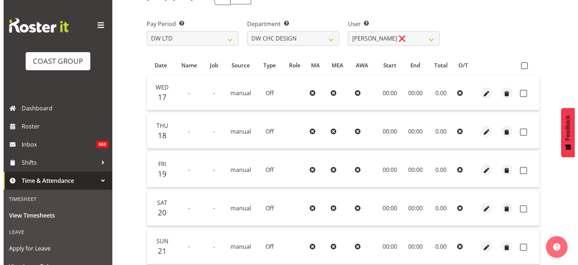
scroll to position [99, 0]
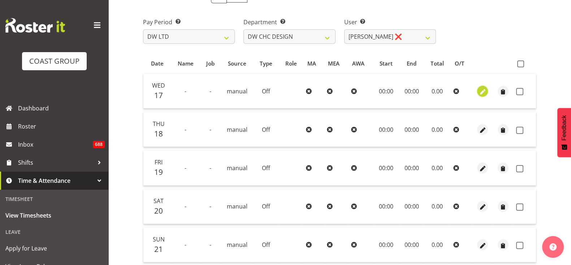
click at [479, 90] on span "button" at bounding box center [483, 91] width 8 height 8
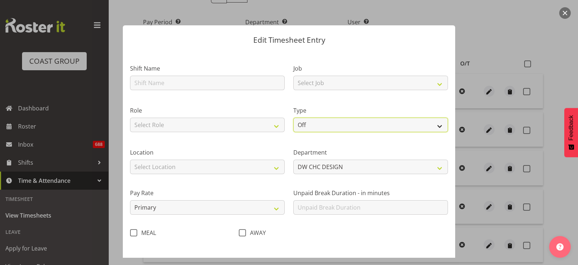
click at [433, 129] on select "Off Standard Public Holiday Public Holiday (Worked) Day In Lieu Annual Leave Si…" at bounding box center [370, 124] width 155 height 14
click at [293, 117] on select "Off Standard Public Holiday Public Holiday (Worked) Day In Lieu Annual Leave Si…" at bounding box center [370, 124] width 155 height 14
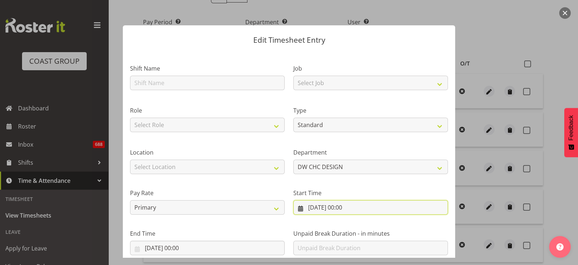
click at [428, 205] on input "[DATE] 00:00" at bounding box center [370, 207] width 155 height 14
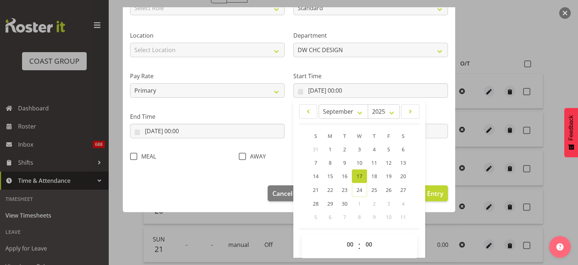
scroll to position [122, 0]
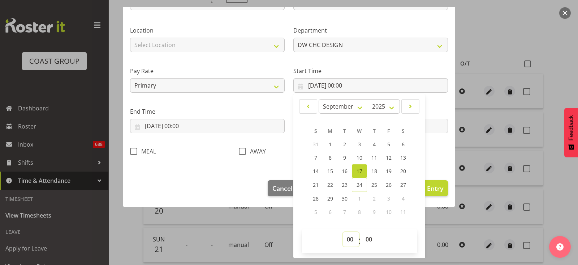
click at [343, 236] on select "00 01 02 03 04 05 06 07 08 09 10 11 12 13 14 15 16 17 18 19 20 21 22 23" at bounding box center [351, 239] width 16 height 14
click at [343, 232] on select "00 01 02 03 04 05 06 07 08 09 10 11 12 13 14 15 16 17 18 19 20 21 22 23" at bounding box center [351, 239] width 16 height 14
click at [433, 232] on div "Edit Timesheet Entry Shift Name Job Select Job 1 Carlton Events 1 [PERSON_NAME]…" at bounding box center [289, 132] width 347 height 250
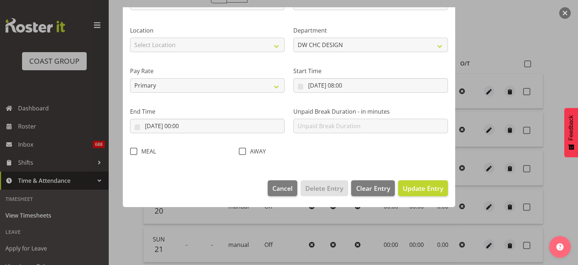
scroll to position [71, 0]
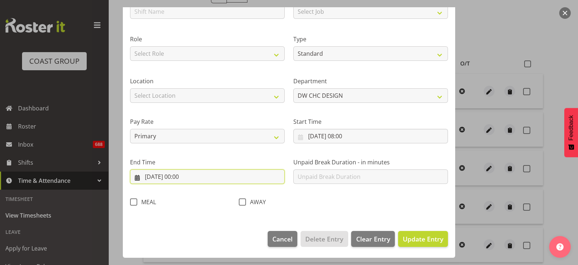
click at [242, 174] on input "[DATE] 00:00" at bounding box center [207, 176] width 155 height 14
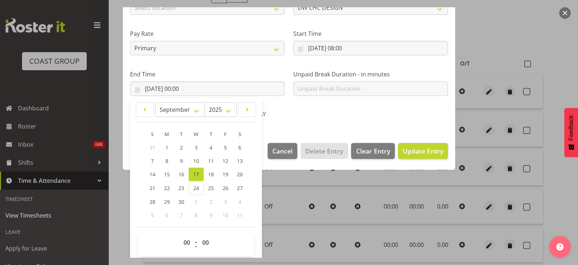
scroll to position [162, 0]
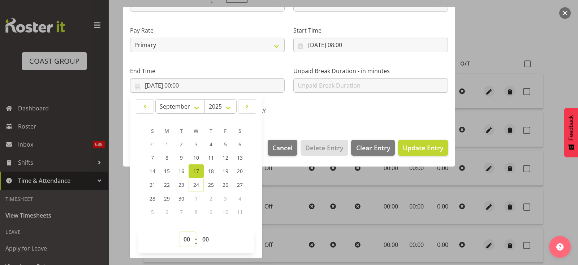
click at [186, 239] on select "00 01 02 03 04 05 06 07 08 09 10 11 12 13 14 15 16 17 18 19 20 21 22 23" at bounding box center [188, 239] width 16 height 14
click at [180, 232] on select "00 01 02 03 04 05 06 07 08 09 10 11 12 13 14 15 16 17 18 19 20 21 22 23" at bounding box center [188, 239] width 16 height 14
click at [204, 236] on select "00 01 02 03 04 05 06 07 08 09 10 11 12 13 14 15 16 17 18 19 20 21 22 23 24 25 2…" at bounding box center [206, 239] width 16 height 14
click at [198, 232] on select "00 01 02 03 04 05 06 07 08 09 10 11 12 13 14 15 16 17 18 19 20 21 22 23 24 25 2…" at bounding box center [206, 239] width 16 height 14
click at [416, 146] on span "Update Entry" at bounding box center [423, 147] width 40 height 9
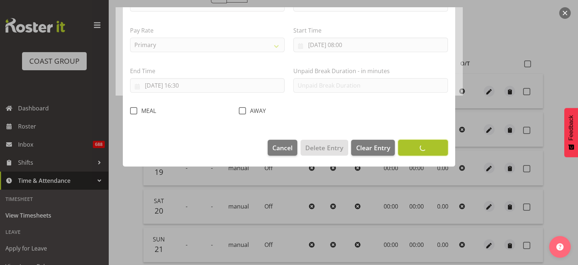
scroll to position [71, 0]
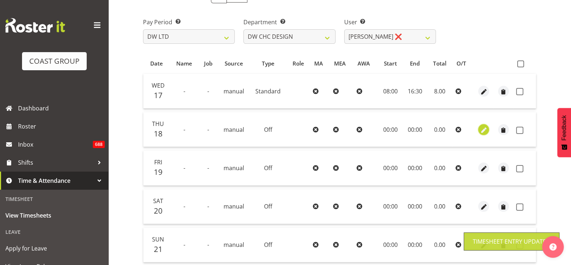
click at [482, 132] on span "button" at bounding box center [484, 130] width 8 height 8
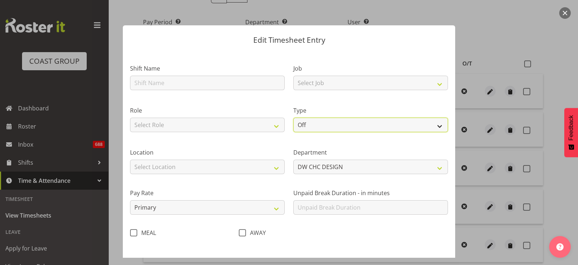
click at [433, 124] on select "Off Standard Public Holiday Public Holiday (Worked) Day In Lieu Annual Leave Si…" at bounding box center [370, 124] width 155 height 14
click at [293, 117] on select "Off Standard Public Holiday Public Holiday (Worked) Day In Lieu Annual Leave Si…" at bounding box center [370, 124] width 155 height 14
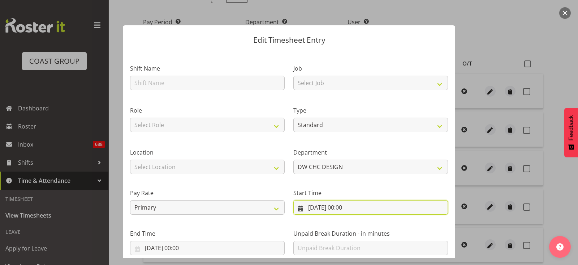
click at [393, 208] on input "[DATE] 00:00" at bounding box center [370, 207] width 155 height 14
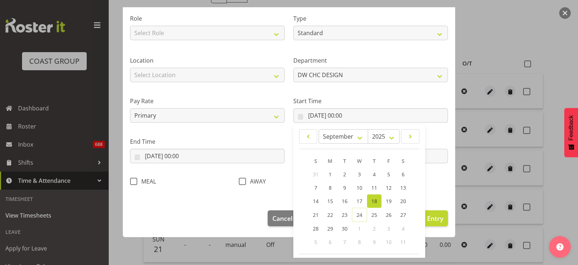
scroll to position [122, 0]
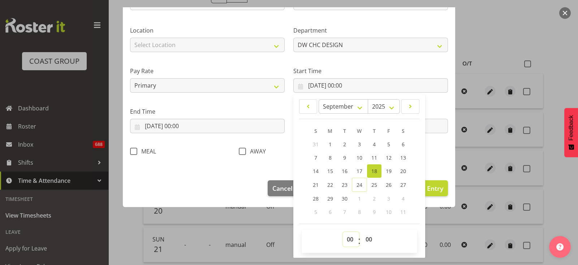
click at [343, 237] on select "00 01 02 03 04 05 06 07 08 09 10 11 12 13 14 15 16 17 18 19 20 21 22 23" at bounding box center [351, 239] width 16 height 14
click at [343, 232] on select "00 01 02 03 04 05 06 07 08 09 10 11 12 13 14 15 16 17 18 19 20 21 22 23" at bounding box center [351, 239] width 16 height 14
click at [250, 165] on section "Shift Name Job Select Job 1 Carlton Events 1 [PERSON_NAME][GEOGRAPHIC_DATA] 1 […" at bounding box center [289, 51] width 332 height 244
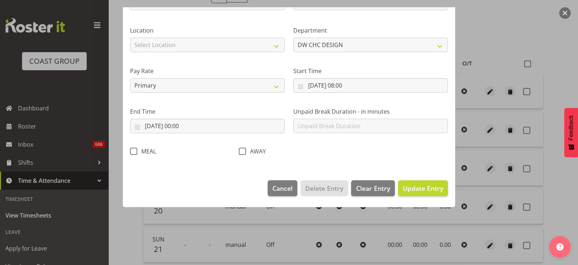
scroll to position [71, 0]
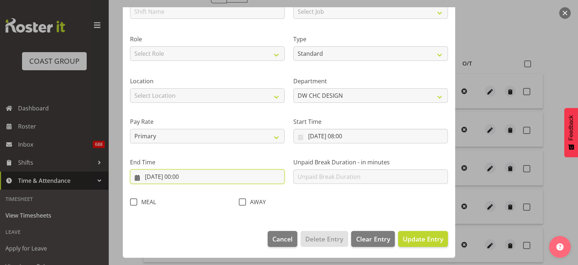
click at [206, 176] on input "[DATE] 00:00" at bounding box center [207, 176] width 155 height 14
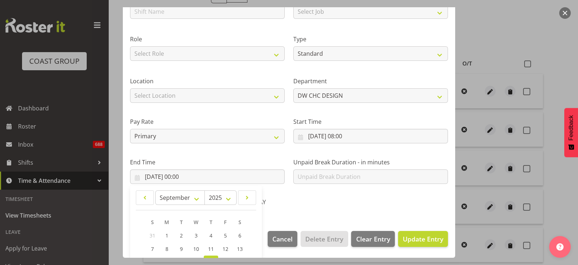
scroll to position [162, 0]
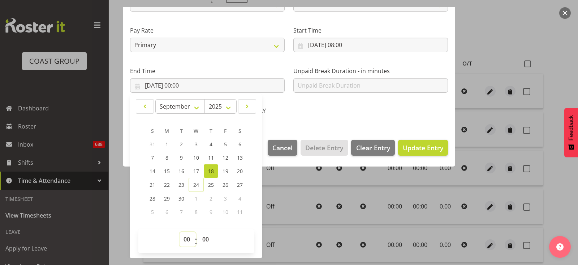
click at [186, 239] on select "00 01 02 03 04 05 06 07 08 09 10 11 12 13 14 15 16 17 18 19 20 21 22 23" at bounding box center [188, 239] width 16 height 14
click at [180, 232] on select "00 01 02 03 04 05 06 07 08 09 10 11 12 13 14 15 16 17 18 19 20 21 22 23" at bounding box center [188, 239] width 16 height 14
click at [207, 236] on select "00 01 02 03 04 05 06 07 08 09 10 11 12 13 14 15 16 17 18 19 20 21 22 23 24 25 2…" at bounding box center [206, 239] width 16 height 14
click at [198, 232] on select "00 01 02 03 04 05 06 07 08 09 10 11 12 13 14 15 16 17 18 19 20 21 22 23 24 25 2…" at bounding box center [206, 239] width 16 height 14
click at [409, 149] on span "Update Entry" at bounding box center [423, 147] width 40 height 9
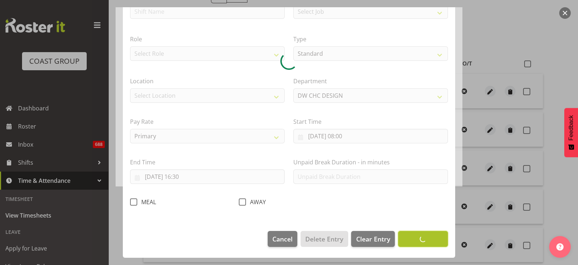
scroll to position [71, 0]
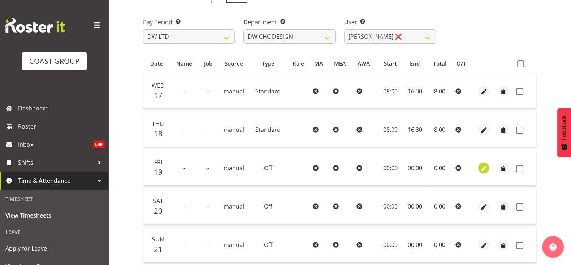
click at [482, 170] on span "button" at bounding box center [484, 168] width 8 height 8
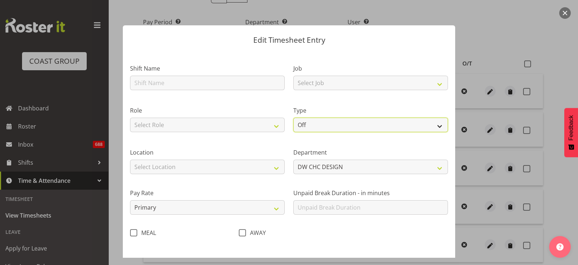
click at [383, 125] on select "Off Standard Public Holiday Public Holiday (Worked) Day In Lieu Annual Leave Si…" at bounding box center [370, 124] width 155 height 14
click at [293, 117] on select "Off Standard Public Holiday Public Holiday (Worked) Day In Lieu Annual Leave Si…" at bounding box center [370, 124] width 155 height 14
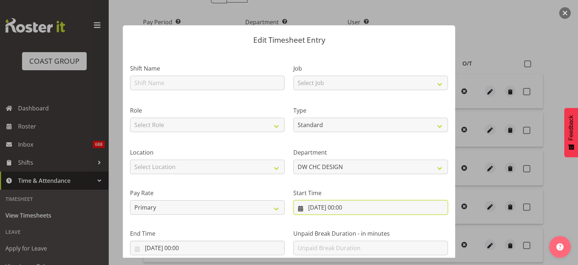
click at [395, 208] on input "[DATE] 00:00" at bounding box center [370, 207] width 155 height 14
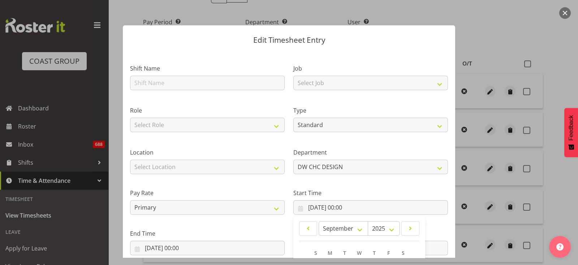
scroll to position [122, 0]
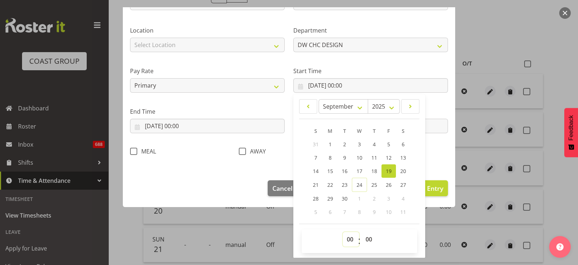
click at [343, 240] on select "00 01 02 03 04 05 06 07 08 09 10 11 12 13 14 15 16 17 18 19 20 21 22 23" at bounding box center [351, 239] width 16 height 14
click at [343, 232] on select "00 01 02 03 04 05 06 07 08 09 10 11 12 13 14 15 16 17 18 19 20 21 22 23" at bounding box center [351, 239] width 16 height 14
click at [272, 220] on div "Edit Timesheet Entry Shift Name Job Select Job 1 Carlton Events 1 [PERSON_NAME]…" at bounding box center [289, 132] width 347 height 250
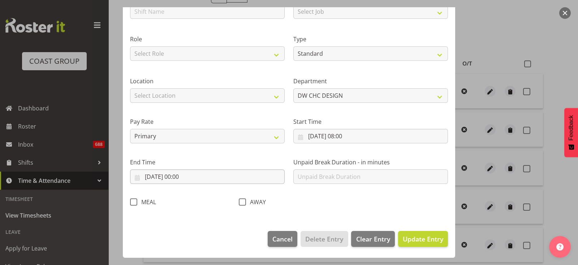
scroll to position [71, 0]
click at [212, 177] on input "[DATE] 00:00" at bounding box center [207, 176] width 155 height 14
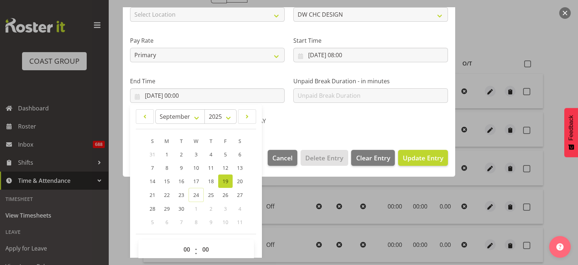
scroll to position [162, 0]
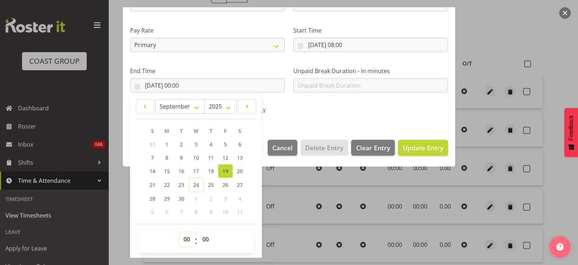
click at [183, 239] on select "00 01 02 03 04 05 06 07 08 09 10 11 12 13 14 15 16 17 18 19 20 21 22 23" at bounding box center [188, 239] width 16 height 14
click at [180, 232] on select "00 01 02 03 04 05 06 07 08 09 10 11 12 13 14 15 16 17 18 19 20 21 22 23" at bounding box center [188, 239] width 16 height 14
click at [207, 238] on select "00 01 02 03 04 05 06 07 08 09 10 11 12 13 14 15 16 17 18 19 20 21 22 23 24 25 2…" at bounding box center [206, 239] width 16 height 14
click at [198, 232] on select "00 01 02 03 04 05 06 07 08 09 10 11 12 13 14 15 16 17 18 19 20 21 22 23 24 25 2…" at bounding box center [206, 239] width 16 height 14
click at [421, 143] on span "Update Entry" at bounding box center [423, 147] width 40 height 9
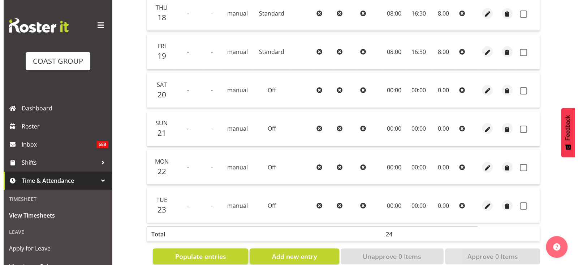
scroll to position [231, 0]
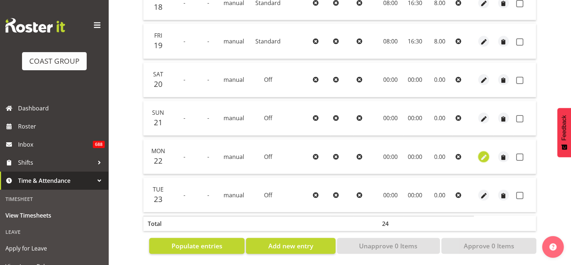
click at [483, 153] on span "button" at bounding box center [484, 157] width 8 height 8
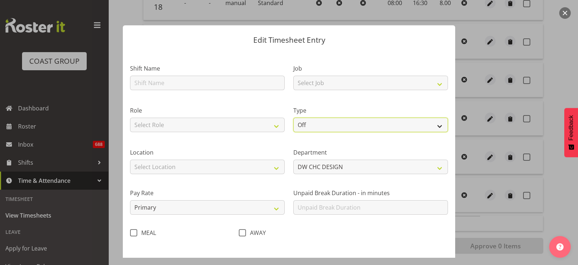
click at [433, 126] on select "Off Standard Public Holiday Public Holiday (Worked) Day In Lieu Annual Leave Si…" at bounding box center [370, 124] width 155 height 14
click at [293, 117] on select "Off Standard Public Holiday Public Holiday (Worked) Day In Lieu Annual Leave Si…" at bounding box center [370, 124] width 155 height 14
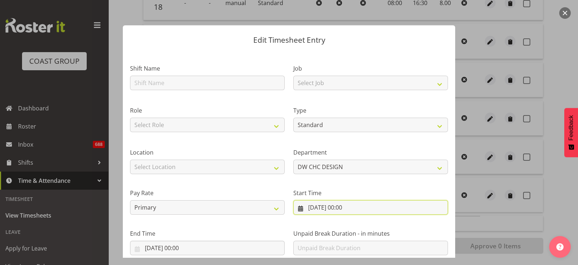
click at [400, 209] on input "[DATE] 00:00" at bounding box center [370, 207] width 155 height 14
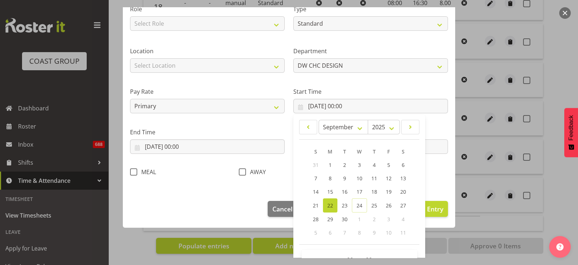
scroll to position [122, 0]
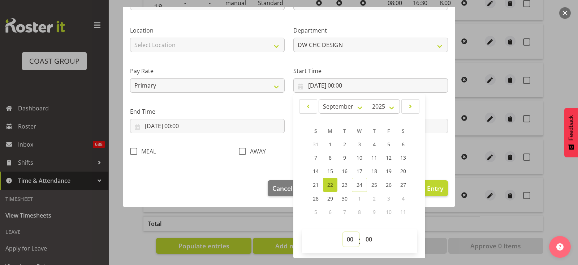
click at [345, 236] on select "00 01 02 03 04 05 06 07 08 09 10 11 12 13 14 15 16 17 18 19 20 21 22 23" at bounding box center [351, 239] width 16 height 14
click at [343, 232] on select "00 01 02 03 04 05 06 07 08 09 10 11 12 13 14 15 16 17 18 19 20 21 22 23" at bounding box center [351, 239] width 16 height 14
click at [210, 127] on input "[DATE] 00:00" at bounding box center [207, 126] width 155 height 14
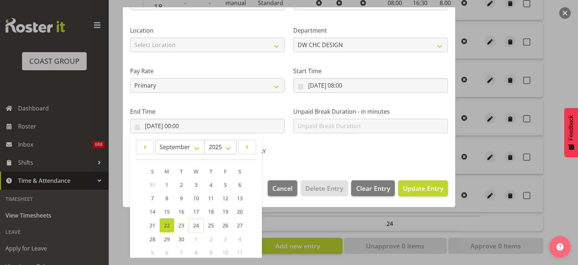
scroll to position [162, 0]
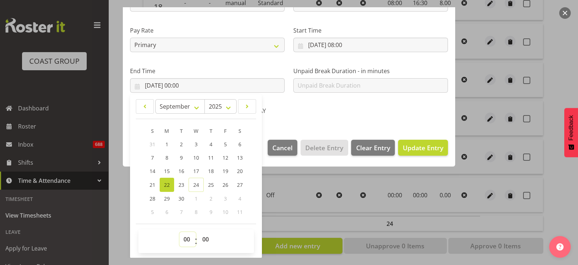
click at [188, 238] on select "00 01 02 03 04 05 06 07 08 09 10 11 12 13 14 15 16 17 18 19 20 21 22 23" at bounding box center [188, 239] width 16 height 14
click at [180, 232] on select "00 01 02 03 04 05 06 07 08 09 10 11 12 13 14 15 16 17 18 19 20 21 22 23" at bounding box center [188, 239] width 16 height 14
click at [204, 236] on select "00 01 02 03 04 05 06 07 08 09 10 11 12 13 14 15 16 17 18 19 20 21 22 23 24 25 2…" at bounding box center [206, 239] width 16 height 14
click at [198, 232] on select "00 01 02 03 04 05 06 07 08 09 10 11 12 13 14 15 16 17 18 19 20 21 22 23 24 25 2…" at bounding box center [206, 239] width 16 height 14
click at [425, 149] on span "Update Entry" at bounding box center [423, 147] width 40 height 9
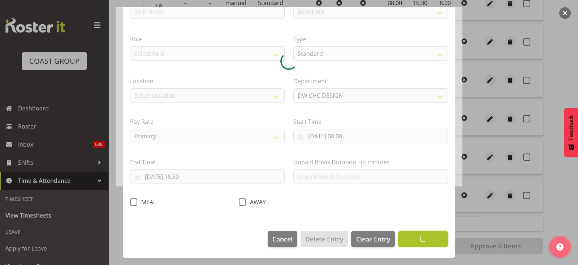
scroll to position [71, 0]
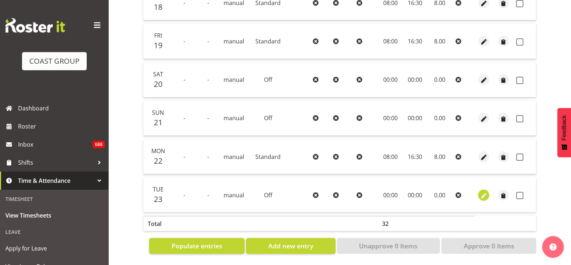
click at [484, 191] on span "button" at bounding box center [484, 195] width 8 height 8
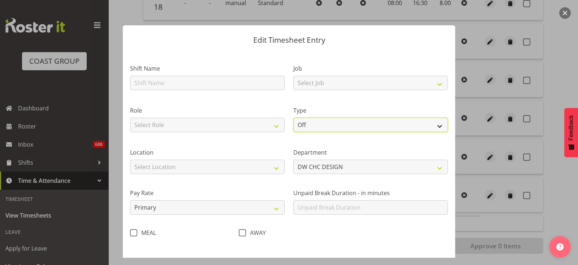
click at [433, 127] on select "Off Standard Public Holiday Public Holiday (Worked) Day In Lieu Annual Leave Si…" at bounding box center [370, 124] width 155 height 14
click at [293, 117] on select "Off Standard Public Holiday Public Holiday (Worked) Day In Lieu Annual Leave Si…" at bounding box center [370, 124] width 155 height 14
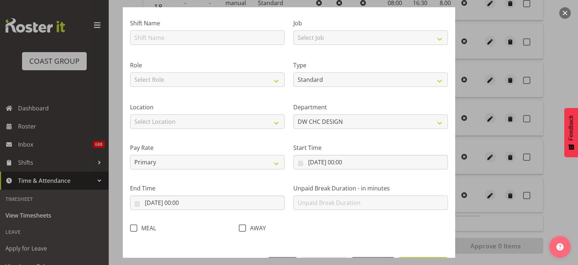
scroll to position [52, 0]
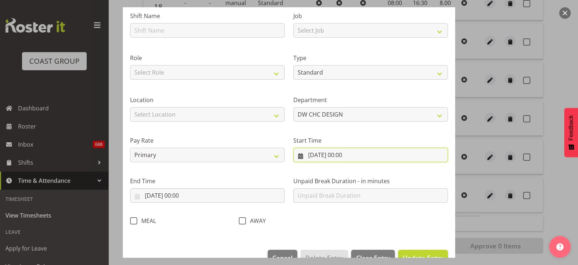
click at [365, 158] on input "[DATE] 00:00" at bounding box center [370, 154] width 155 height 14
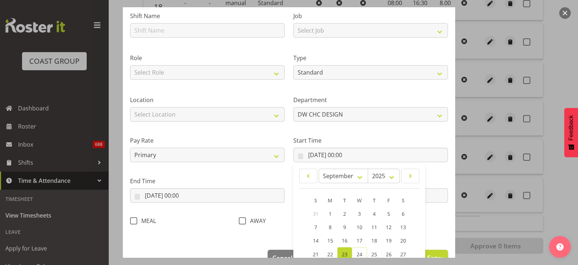
scroll to position [122, 0]
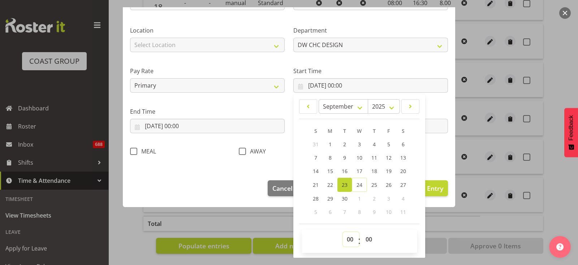
click at [345, 236] on select "00 01 02 03 04 05 06 07 08 09 10 11 12 13 14 15 16 17 18 19 20 21 22 23" at bounding box center [351, 239] width 16 height 14
click at [343, 232] on select "00 01 02 03 04 05 06 07 08 09 10 11 12 13 14 15 16 17 18 19 20 21 22 23" at bounding box center [351, 239] width 16 height 14
click at [264, 216] on div "Edit Timesheet Entry Shift Name Job Select Job 1 Carlton Events 1 [PERSON_NAME]…" at bounding box center [289, 132] width 347 height 250
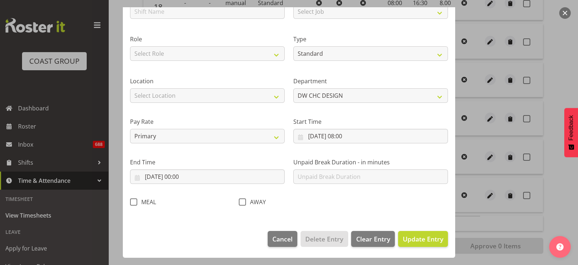
scroll to position [71, 0]
click at [203, 172] on input "[DATE] 00:00" at bounding box center [207, 176] width 155 height 14
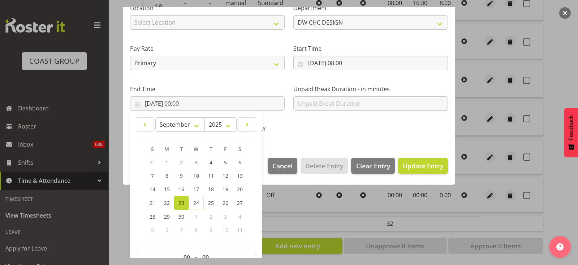
scroll to position [162, 0]
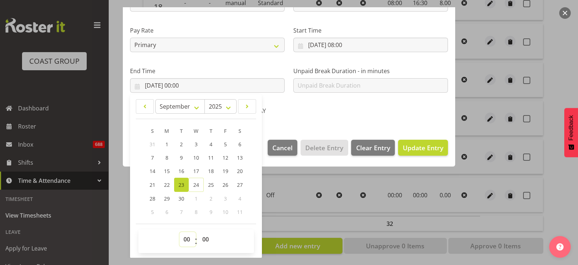
click at [185, 238] on select "00 01 02 03 04 05 06 07 08 09 10 11 12 13 14 15 16 17 18 19 20 21 22 23" at bounding box center [188, 239] width 16 height 14
click at [180, 232] on select "00 01 02 03 04 05 06 07 08 09 10 11 12 13 14 15 16 17 18 19 20 21 22 23" at bounding box center [188, 239] width 16 height 14
click at [206, 240] on select "00 01 02 03 04 05 06 07 08 09 10 11 12 13 14 15 16 17 18 19 20 21 22 23 24 25 2…" at bounding box center [206, 239] width 16 height 14
click at [198, 232] on select "00 01 02 03 04 05 06 07 08 09 10 11 12 13 14 15 16 17 18 19 20 21 22 23 24 25 2…" at bounding box center [206, 239] width 16 height 14
click at [413, 149] on span "Update Entry" at bounding box center [423, 147] width 40 height 9
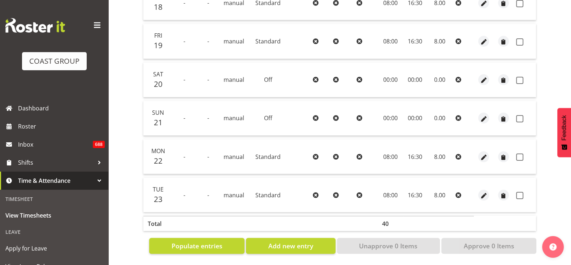
scroll to position [0, 0]
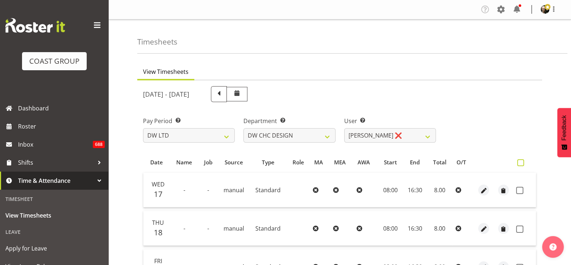
click at [522, 160] on span at bounding box center [521, 162] width 7 height 7
click at [522, 160] on input "checkbox" at bounding box center [520, 162] width 5 height 5
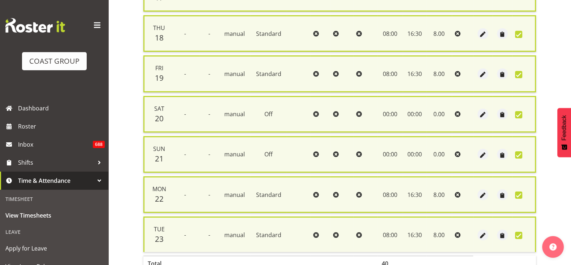
scroll to position [241, 0]
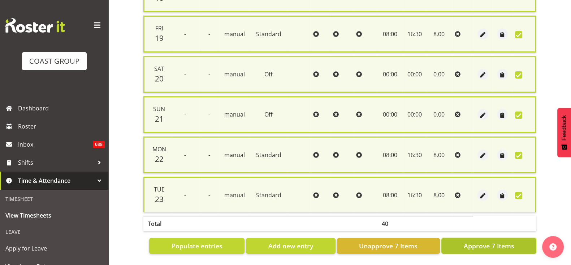
click at [500, 241] on span "Approve 7 Items" at bounding box center [489, 245] width 51 height 9
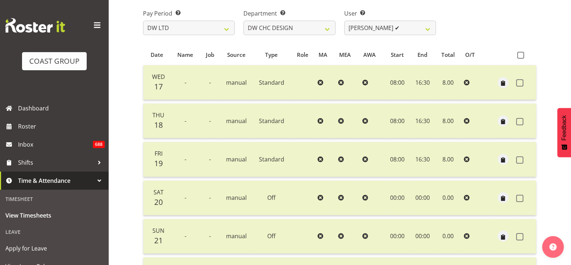
scroll to position [20, 0]
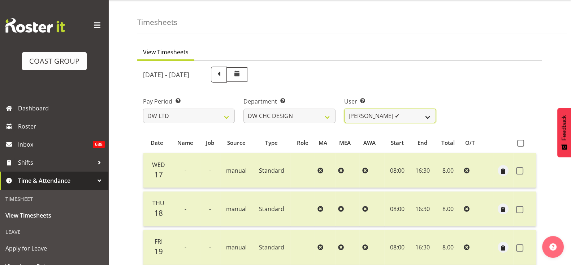
click at [431, 117] on select "[PERSON_NAME] ✔ [PERSON_NAME] ✔ [PERSON_NAME] ❌" at bounding box center [390, 115] width 92 height 14
click at [344, 108] on select "[PERSON_NAME] ✔ [PERSON_NAME] ✔ [PERSON_NAME] ❌" at bounding box center [390, 115] width 92 height 14
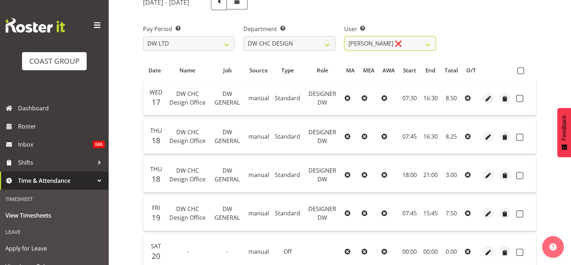
scroll to position [77, 0]
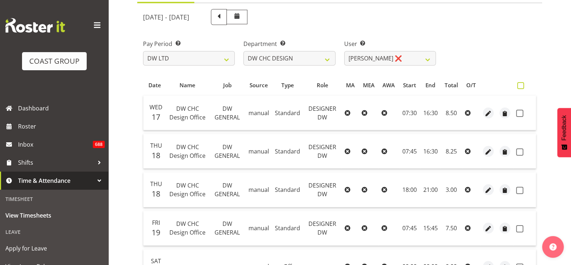
click at [522, 85] on span at bounding box center [521, 85] width 7 height 7
click at [522, 85] on input "checkbox" at bounding box center [520, 85] width 5 height 5
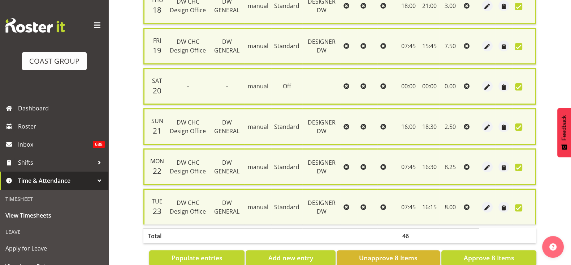
scroll to position [281, 0]
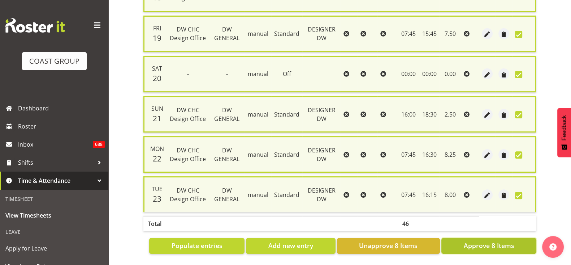
click at [510, 240] on span "Approve 8 Items" at bounding box center [489, 244] width 51 height 9
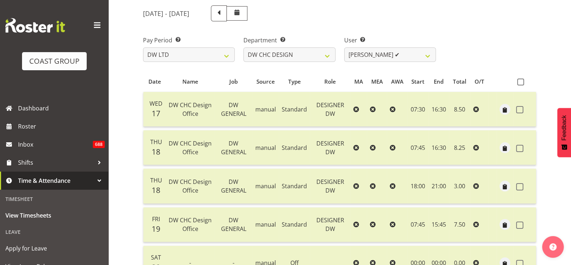
scroll to position [25, 0]
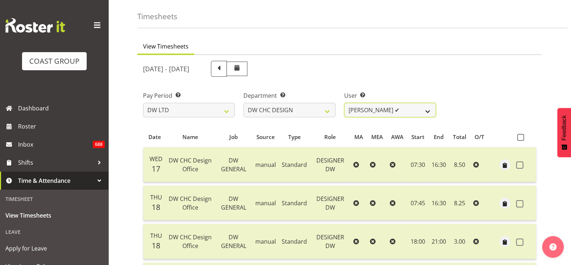
click at [424, 107] on select "[PERSON_NAME] ✔ [PERSON_NAME] ✔ [PERSON_NAME] ✔" at bounding box center [390, 110] width 92 height 14
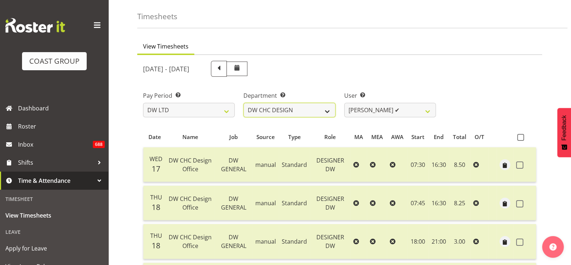
click at [330, 108] on select "[PERSON_NAME] [PERSON_NAME] ACCOUNTS/OFFICE DW CHC DW CHC DESIGN DW CHC PRODUCT…" at bounding box center [290, 110] width 92 height 14
click at [244, 103] on select "[PERSON_NAME] [PERSON_NAME] ACCOUNTS/OFFICE DW CHC DW CHC DESIGN DW CHC PRODUCT…" at bounding box center [290, 110] width 92 height 14
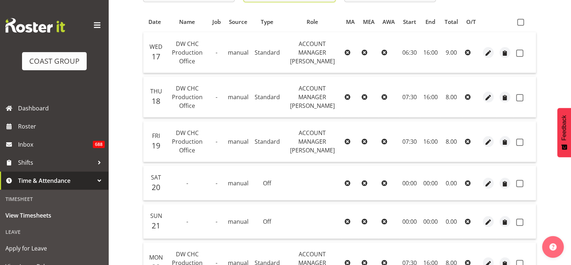
scroll to position [124, 0]
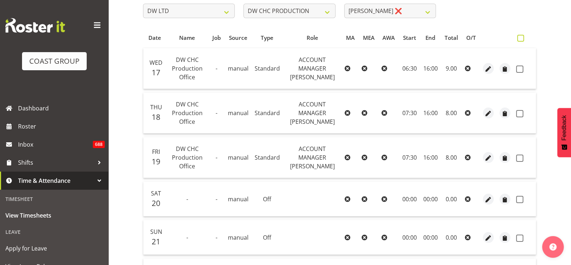
click at [522, 38] on span at bounding box center [521, 38] width 7 height 7
click at [522, 38] on input "checkbox" at bounding box center [520, 38] width 5 height 5
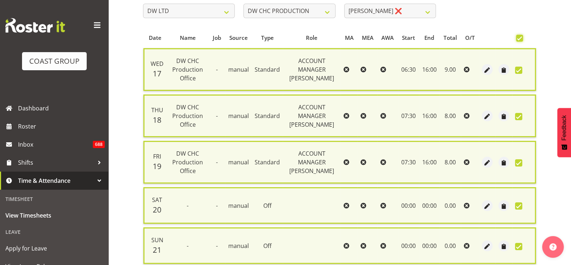
scroll to position [271, 0]
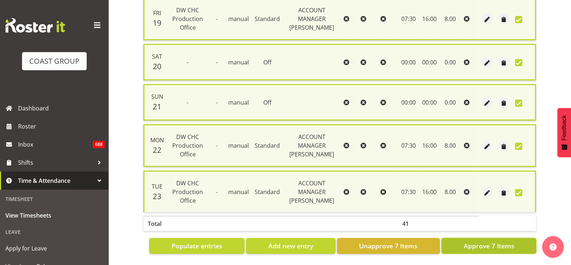
click at [507, 241] on span "Approve 7 Items" at bounding box center [489, 245] width 51 height 9
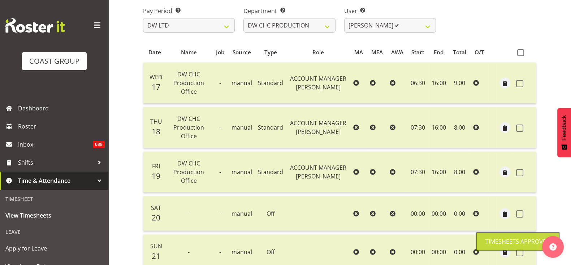
scroll to position [29, 0]
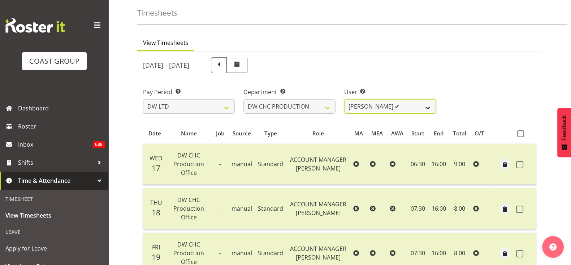
click at [426, 104] on select "[PERSON_NAME] ✔" at bounding box center [390, 106] width 92 height 14
click at [328, 107] on select "[PERSON_NAME] [PERSON_NAME] ACCOUNTS/OFFICE DW CHC DW CHC DESIGN DW CHC PRODUCT…" at bounding box center [290, 106] width 92 height 14
click at [244, 99] on select "[PERSON_NAME] [PERSON_NAME] ACCOUNTS/OFFICE DW CHC DW CHC DESIGN DW CHC PRODUCT…" at bounding box center [290, 106] width 92 height 14
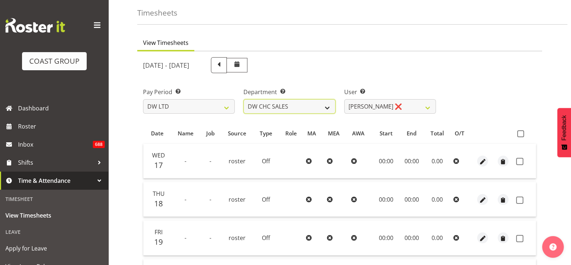
click at [332, 104] on select "[PERSON_NAME] [PERSON_NAME] ACCOUNTS/OFFICE DW CHC DW CHC DESIGN DW CHC PRODUCT…" at bounding box center [290, 106] width 92 height 14
click at [244, 99] on select "[PERSON_NAME] [PERSON_NAME] ACCOUNTS/OFFICE DW CHC DW CHC DESIGN DW CHC PRODUCT…" at bounding box center [290, 106] width 92 height 14
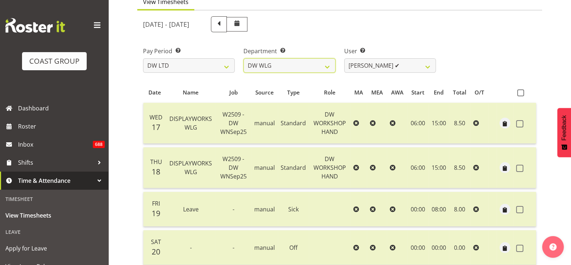
scroll to position [69, 0]
click at [520, 93] on span at bounding box center [521, 93] width 7 height 7
click at [520, 93] on input "checkbox" at bounding box center [520, 93] width 5 height 5
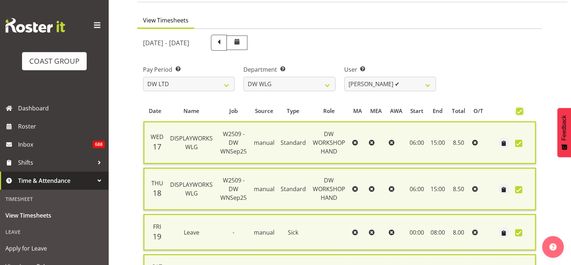
scroll to position [50, 0]
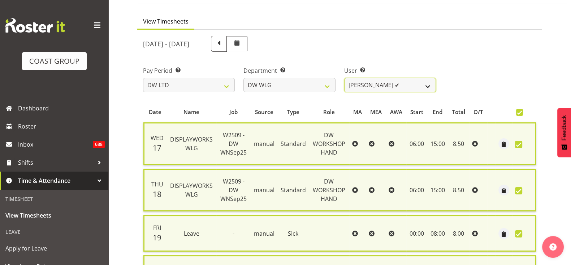
click at [428, 87] on select "[PERSON_NAME] ✔ [PERSON_NAME] ✔ [PERSON_NAME] ✔ [PERSON_NAME] ✔ [PERSON_NAME] ✔…" at bounding box center [390, 85] width 92 height 14
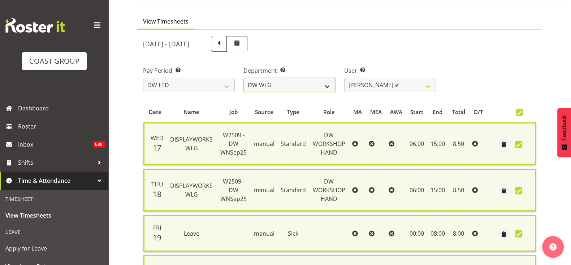
click at [326, 83] on select "[PERSON_NAME] [PERSON_NAME] ACCOUNTS/OFFICE DW CHC DW CHC DESIGN DW CHC PRODUCT…" at bounding box center [290, 85] width 92 height 14
click at [244, 78] on select "[PERSON_NAME] [PERSON_NAME] ACCOUNTS/OFFICE DW CHC DW CHC DESIGN DW CHC PRODUCT…" at bounding box center [290, 85] width 92 height 14
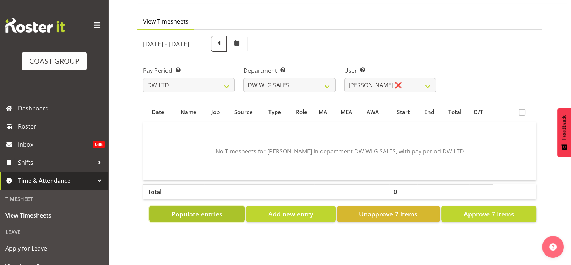
click at [225, 213] on button "Populate entries" at bounding box center [196, 214] width 95 height 16
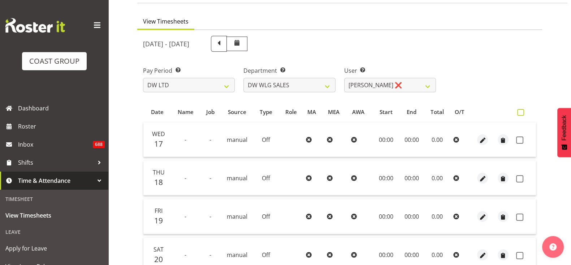
click at [518, 110] on span at bounding box center [521, 112] width 7 height 7
click at [518, 110] on input "checkbox" at bounding box center [520, 112] width 5 height 5
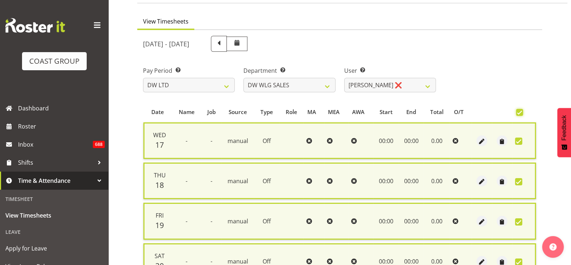
scroll to position [241, 0]
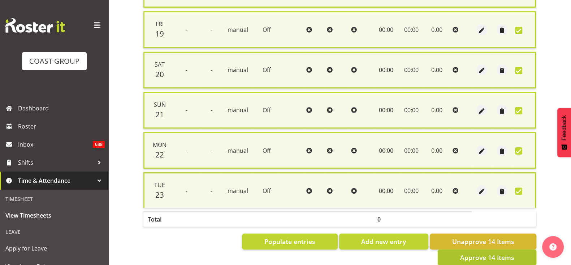
click at [501, 252] on span "Approve 14 Items" at bounding box center [487, 256] width 54 height 9
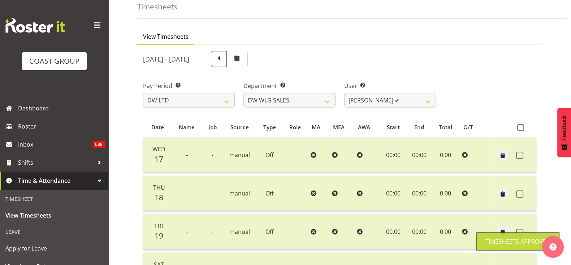
scroll to position [0, 0]
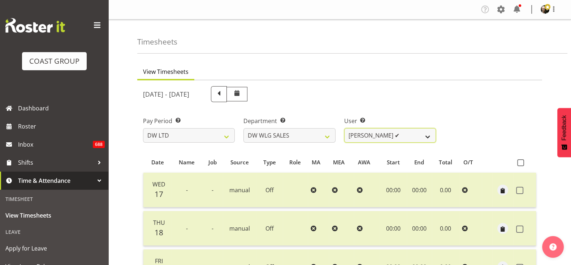
click at [430, 135] on select "[PERSON_NAME] ✔" at bounding box center [390, 135] width 92 height 14
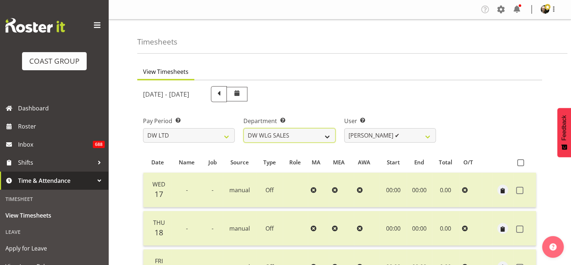
click at [329, 134] on select "[PERSON_NAME] [PERSON_NAME] ACCOUNTS/OFFICE DW CHC DW CHC DESIGN DW CHC PRODUCT…" at bounding box center [290, 135] width 92 height 14
click at [244, 128] on select "[PERSON_NAME] [PERSON_NAME] ACCOUNTS/OFFICE DW CHC DW CHC DESIGN DW CHC PRODUCT…" at bounding box center [290, 135] width 92 height 14
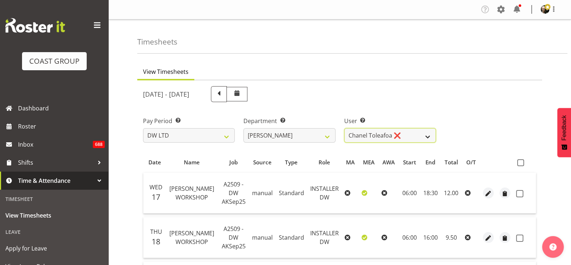
click at [430, 134] on select "Chanel Toleafoa ❌" at bounding box center [390, 135] width 92 height 14
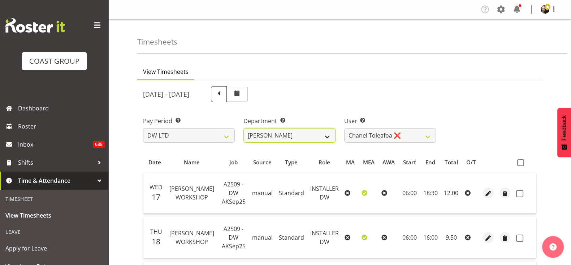
click at [329, 133] on select "[PERSON_NAME] [PERSON_NAME] ACCOUNTS/OFFICE DW CHC DW CHC DESIGN DW CHC PRODUCT…" at bounding box center [290, 135] width 92 height 14
click at [244, 128] on select "[PERSON_NAME] [PERSON_NAME] ACCOUNTS/OFFICE DW CHC DW CHC DESIGN DW CHC PRODUCT…" at bounding box center [290, 135] width 92 height 14
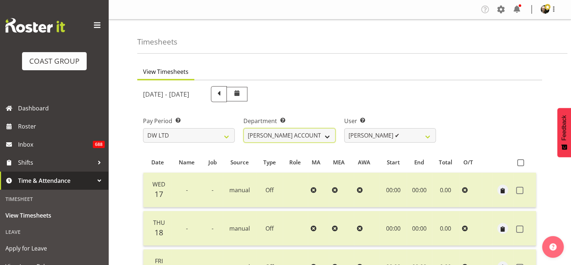
click at [329, 134] on select "[PERSON_NAME] [PERSON_NAME] ACCOUNTS/OFFICE DW CHC DW CHC DESIGN DW CHC PRODUCT…" at bounding box center [290, 135] width 92 height 14
click at [244, 128] on select "[PERSON_NAME] [PERSON_NAME] ACCOUNTS/OFFICE DW CHC DW CHC DESIGN DW CHC PRODUCT…" at bounding box center [290, 135] width 92 height 14
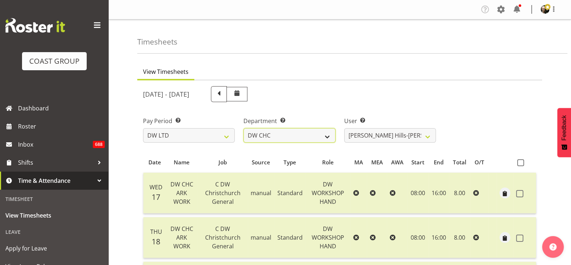
click at [325, 138] on select "[PERSON_NAME] [PERSON_NAME] ACCOUNTS/OFFICE DW CHC DW CHC DESIGN DW CHC PRODUCT…" at bounding box center [290, 135] width 92 height 14
click at [244, 128] on select "[PERSON_NAME] [PERSON_NAME] ACCOUNTS/OFFICE DW CHC DW CHC DESIGN DW CHC PRODUCT…" at bounding box center [290, 135] width 92 height 14
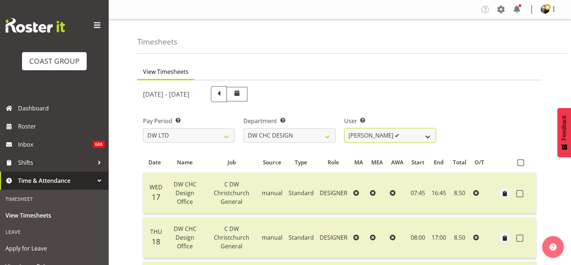
click at [428, 137] on select "[PERSON_NAME] ✔ [PERSON_NAME] ✔ [PERSON_NAME] ✔" at bounding box center [390, 135] width 92 height 14
